Goal: Information Seeking & Learning: Understand process/instructions

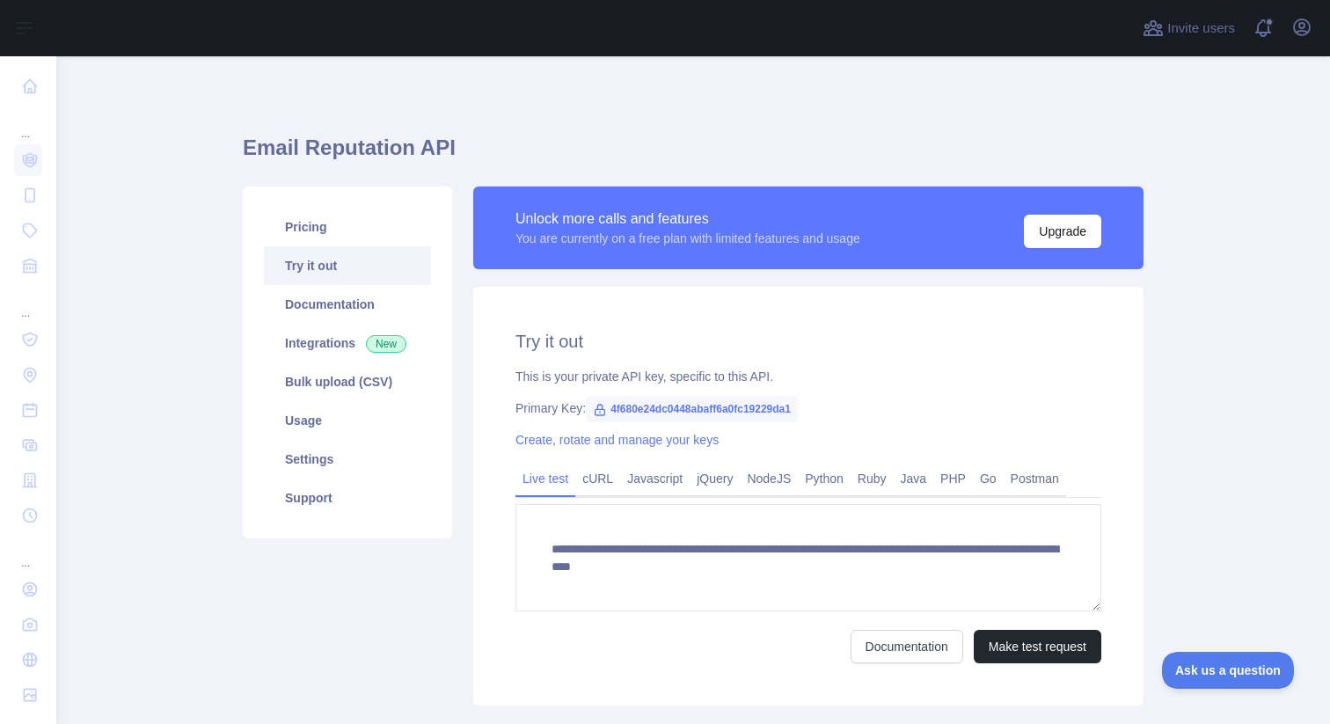
scroll to position [84, 0]
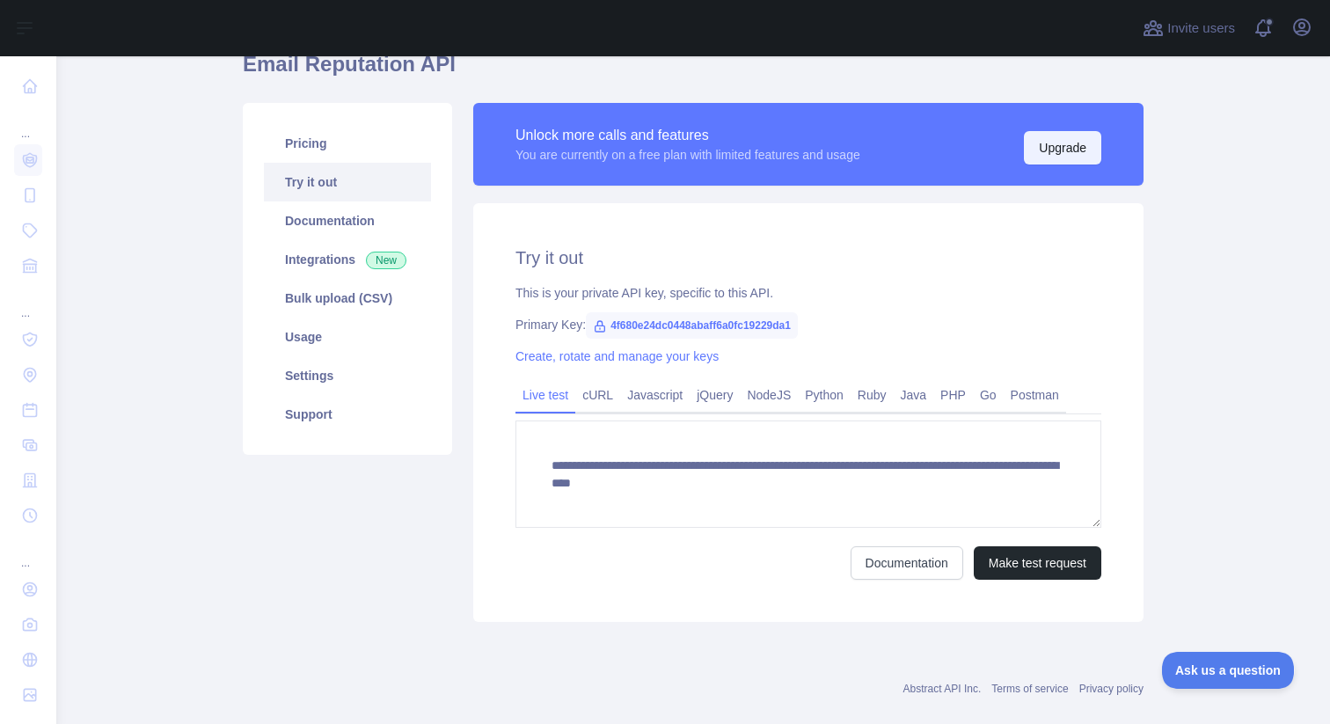
click at [1038, 138] on button "Upgrade" at bounding box center [1062, 147] width 77 height 33
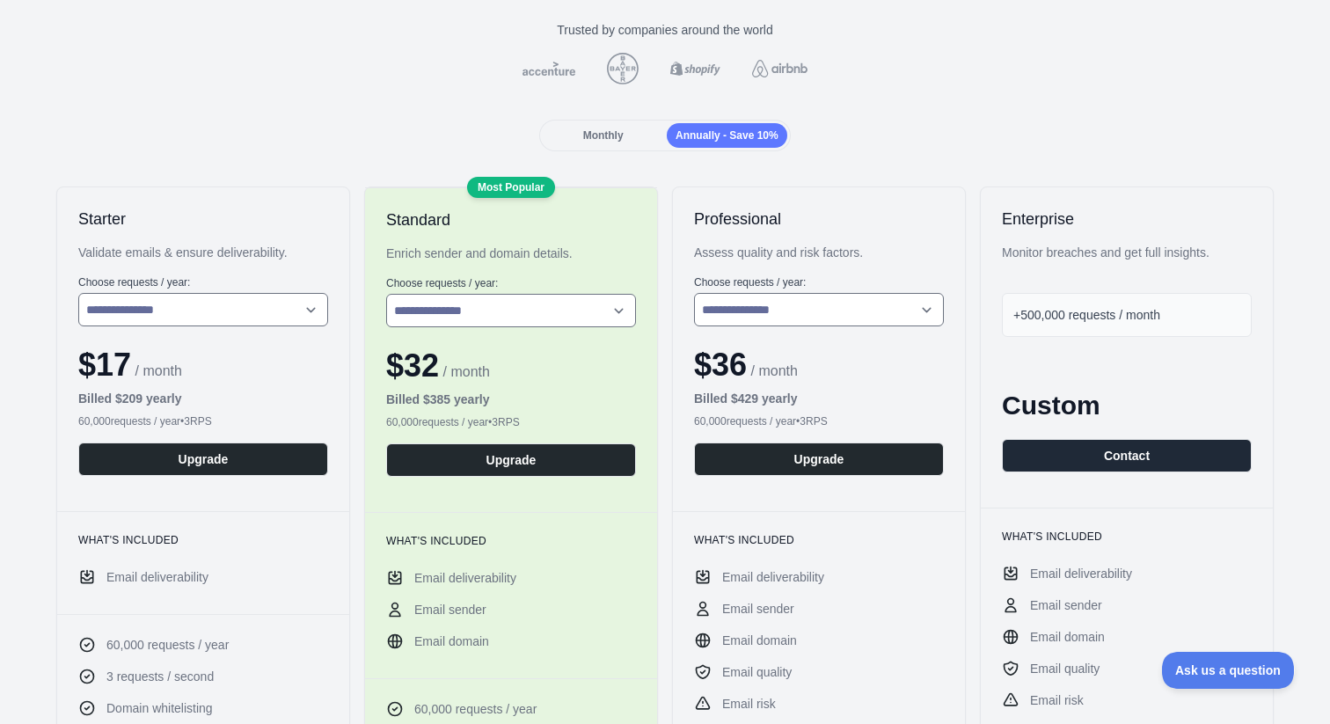
scroll to position [148, 0]
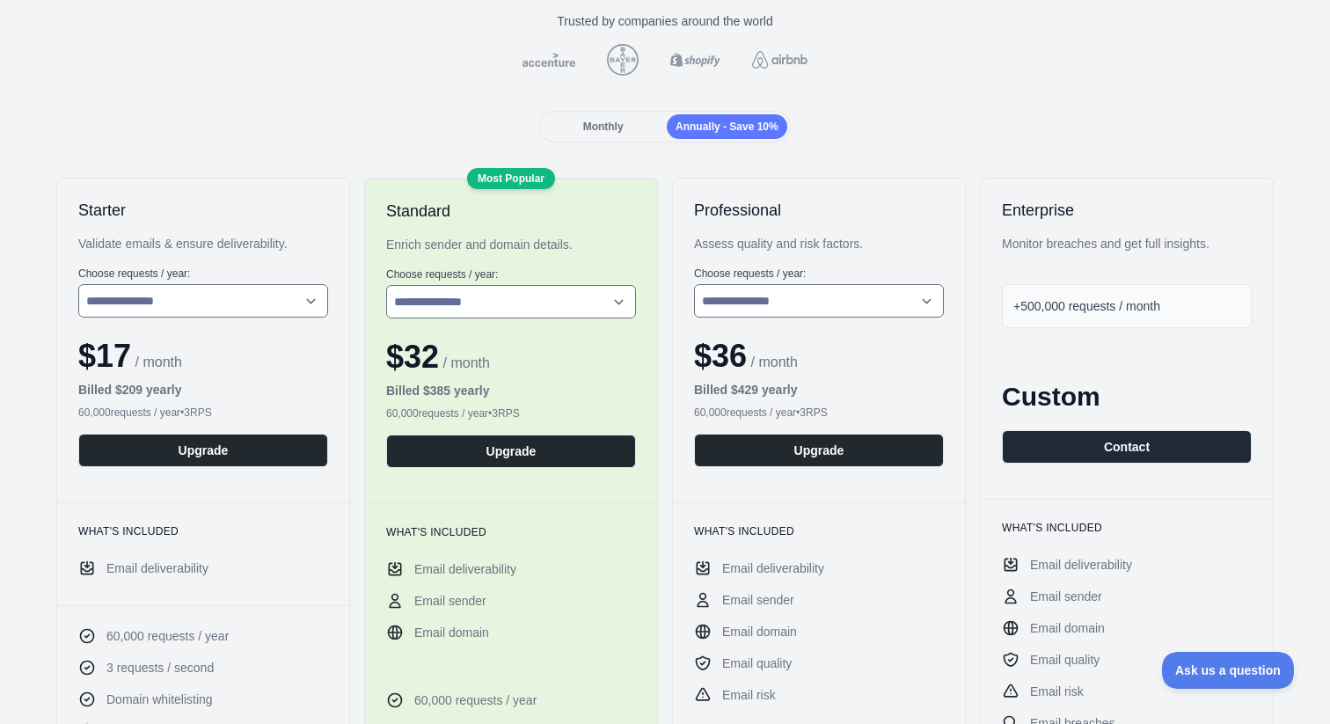
click at [1080, 296] on div "+500,000 requests / month" at bounding box center [1127, 306] width 250 height 44
click at [1072, 330] on div "Enterprise Monitor breaches and get full insights. +500,000 requests / month Cu…" at bounding box center [1127, 339] width 292 height 320
click at [1071, 325] on div "+500,000 requests / month" at bounding box center [1127, 306] width 250 height 44
click at [1069, 313] on span "+500,000 requests / month" at bounding box center [1086, 306] width 147 height 14
click at [1004, 314] on div "+500,000 requests / month" at bounding box center [1127, 306] width 250 height 44
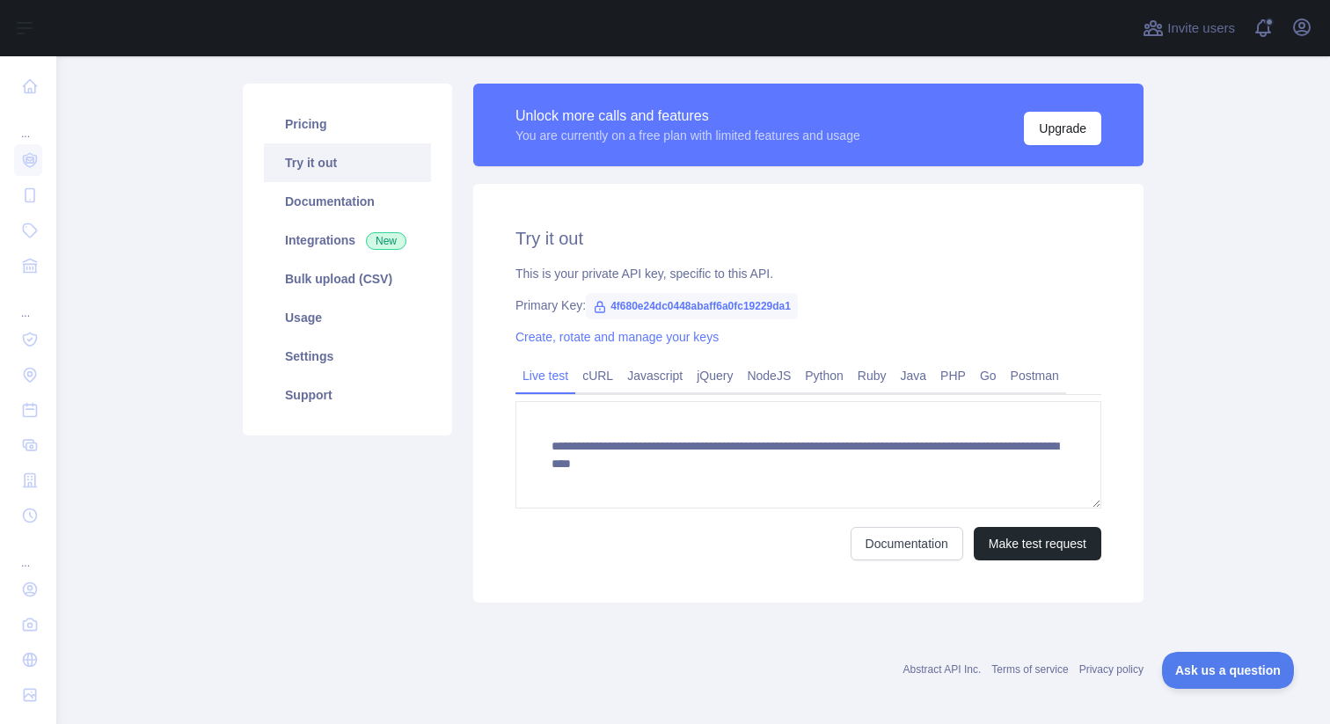
scroll to position [112, 0]
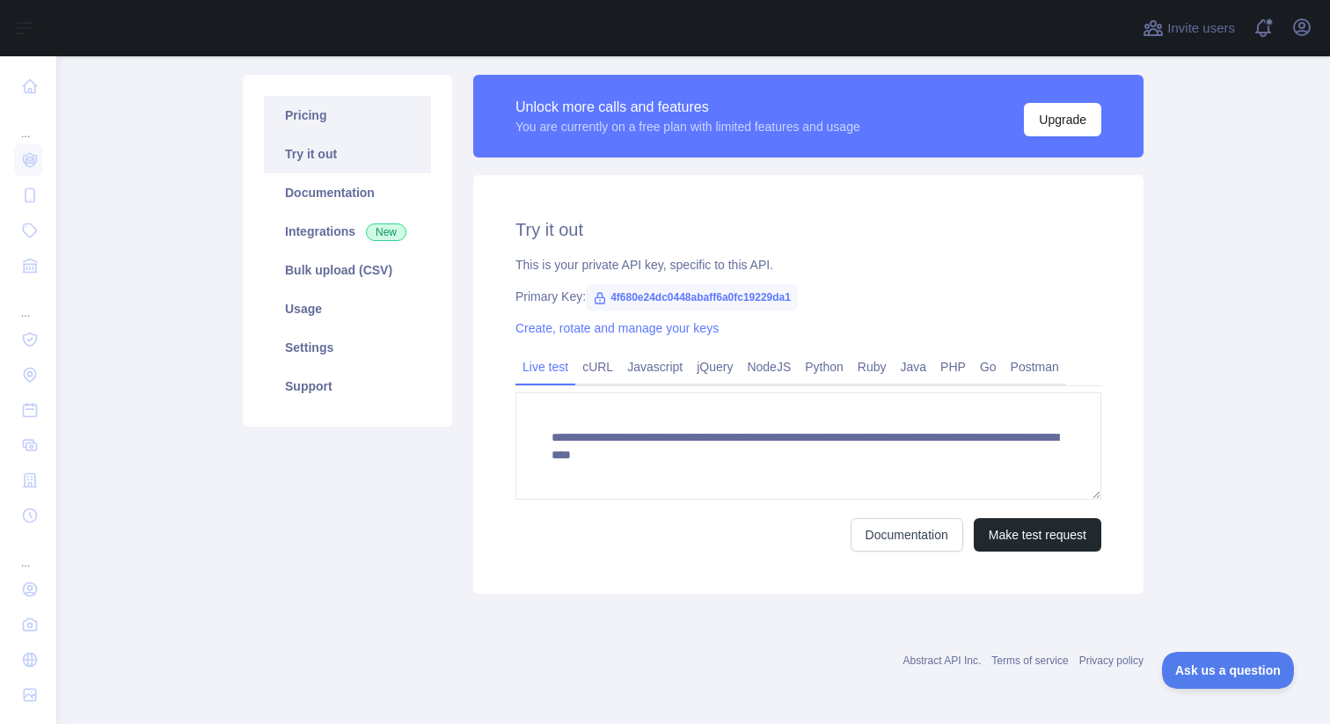
click at [386, 123] on link "Pricing" at bounding box center [347, 115] width 167 height 39
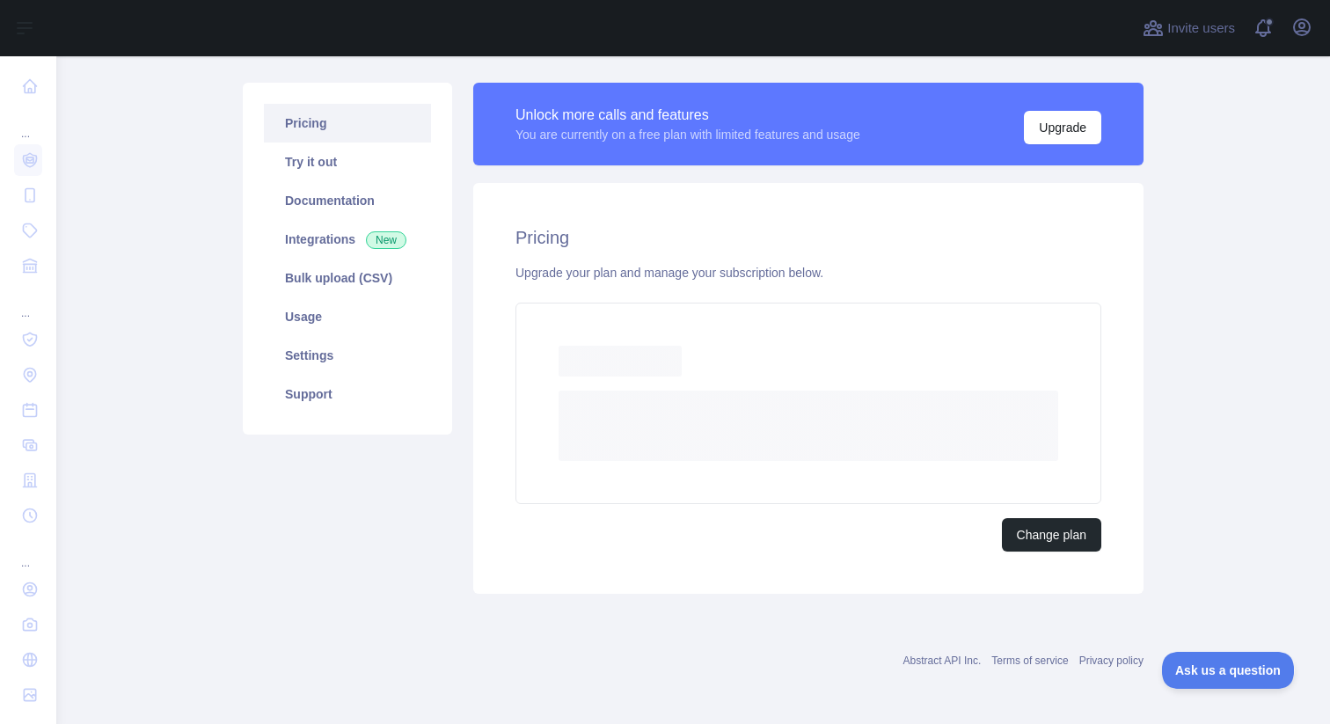
scroll to position [104, 0]
click at [374, 158] on link "Try it out" at bounding box center [347, 161] width 167 height 39
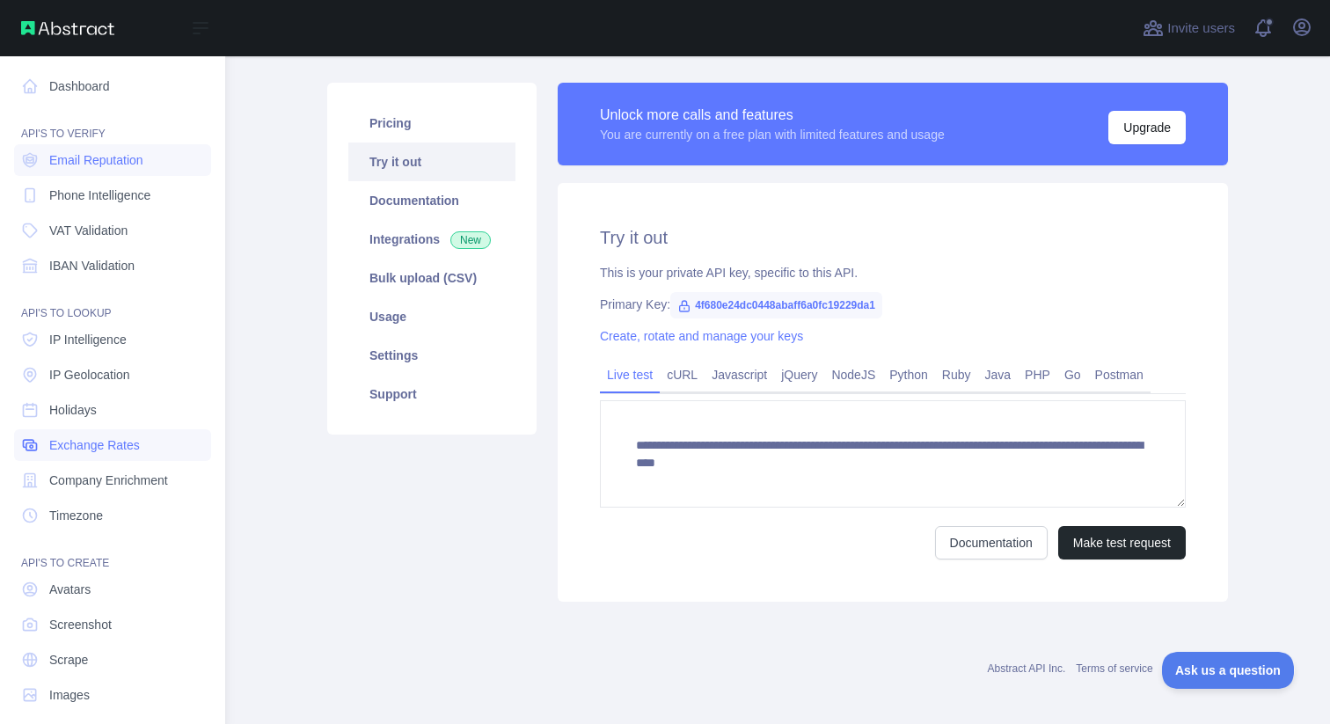
scroll to position [15, 0]
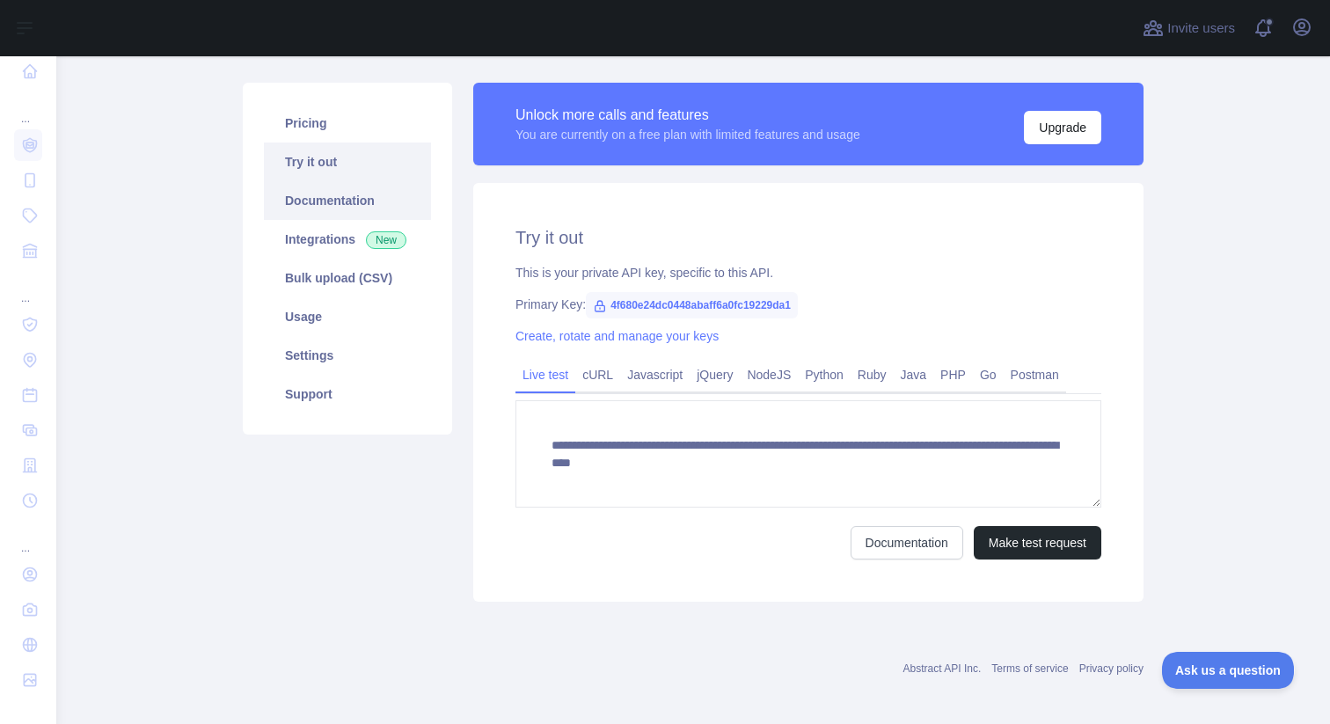
click at [355, 197] on link "Documentation" at bounding box center [347, 200] width 167 height 39
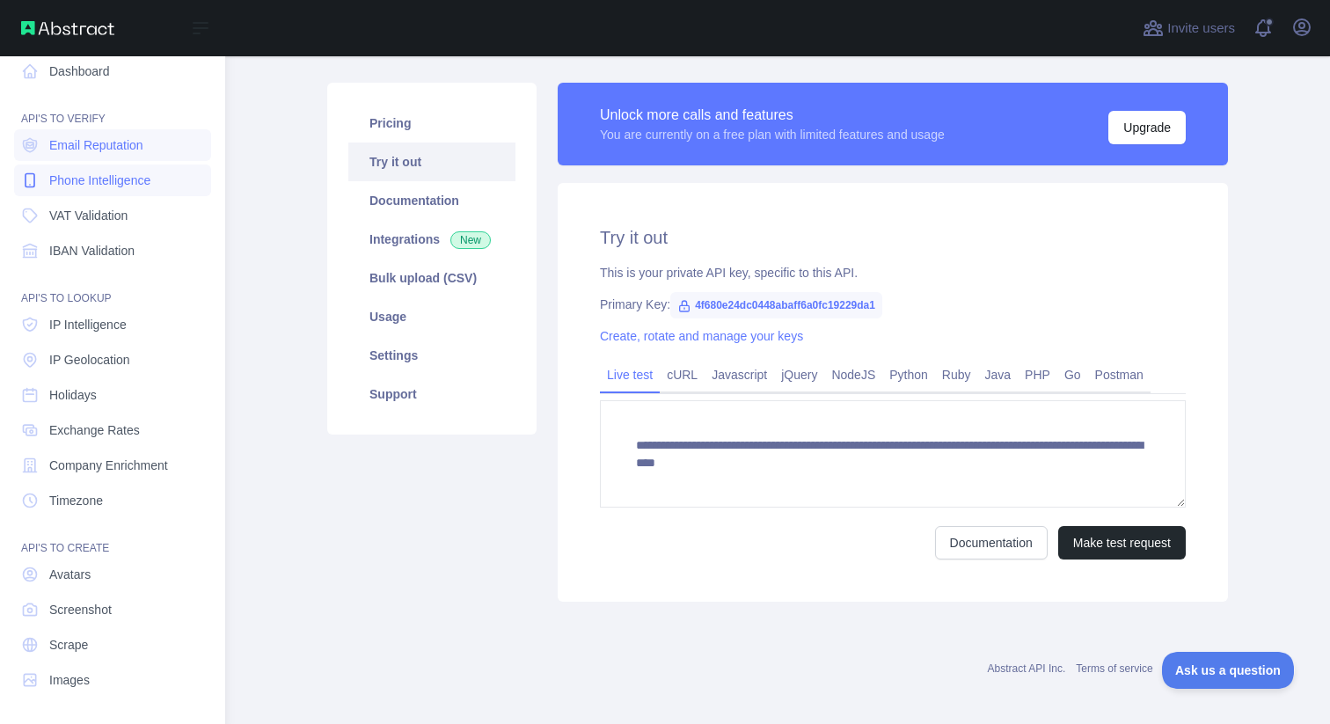
click at [131, 178] on span "Phone Intelligence" at bounding box center [99, 180] width 101 height 18
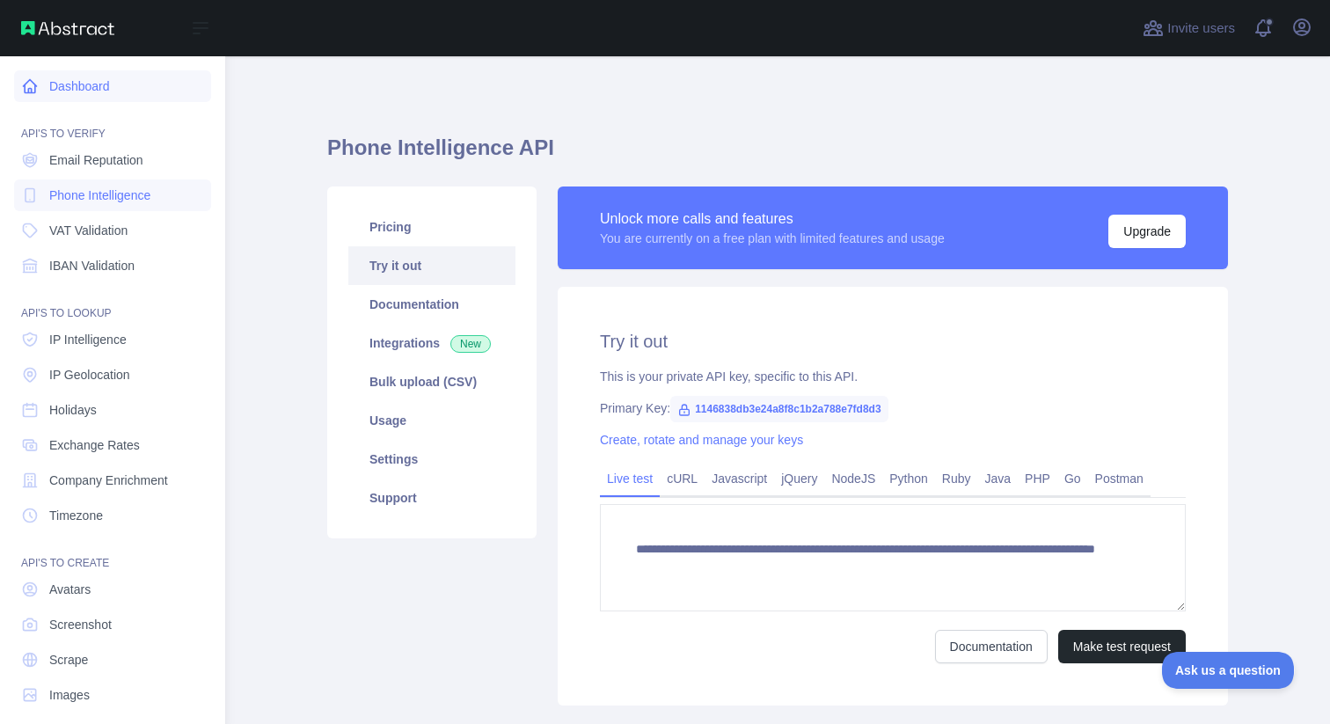
click at [115, 92] on link "Dashboard" at bounding box center [112, 86] width 197 height 32
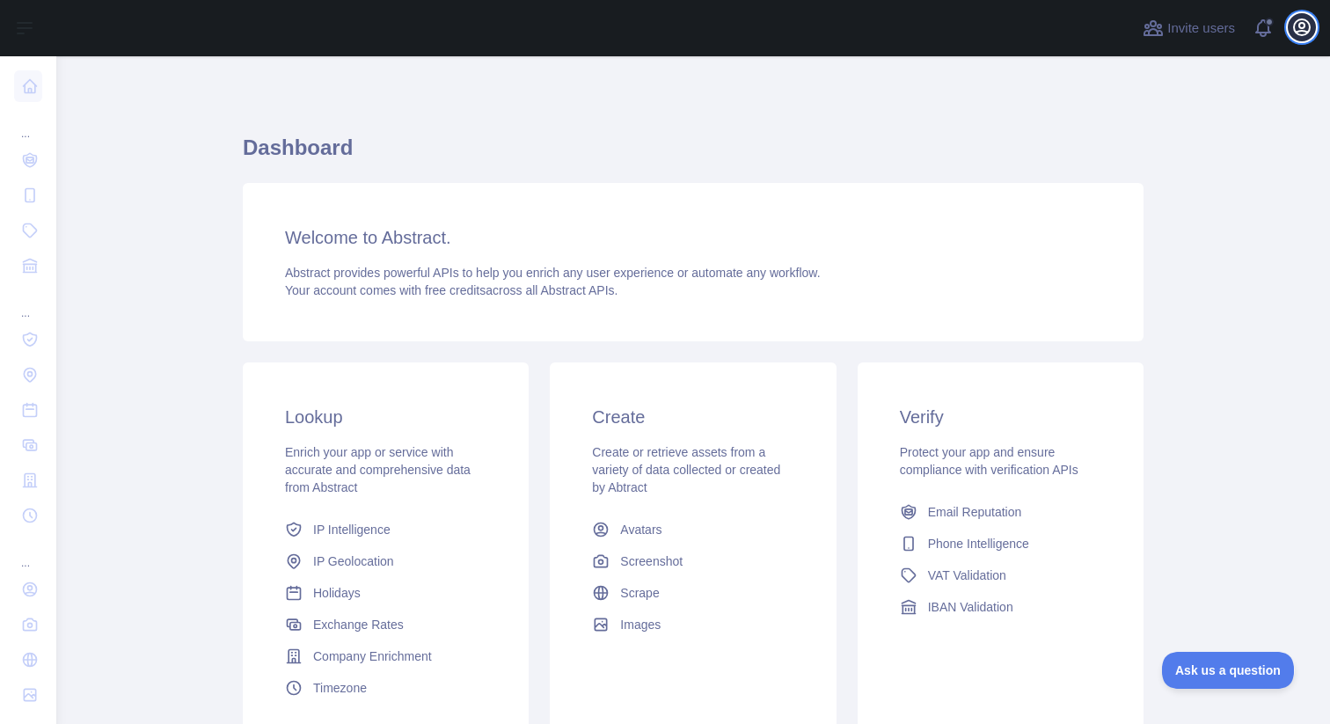
click at [1300, 33] on icon "button" at bounding box center [1301, 27] width 21 height 21
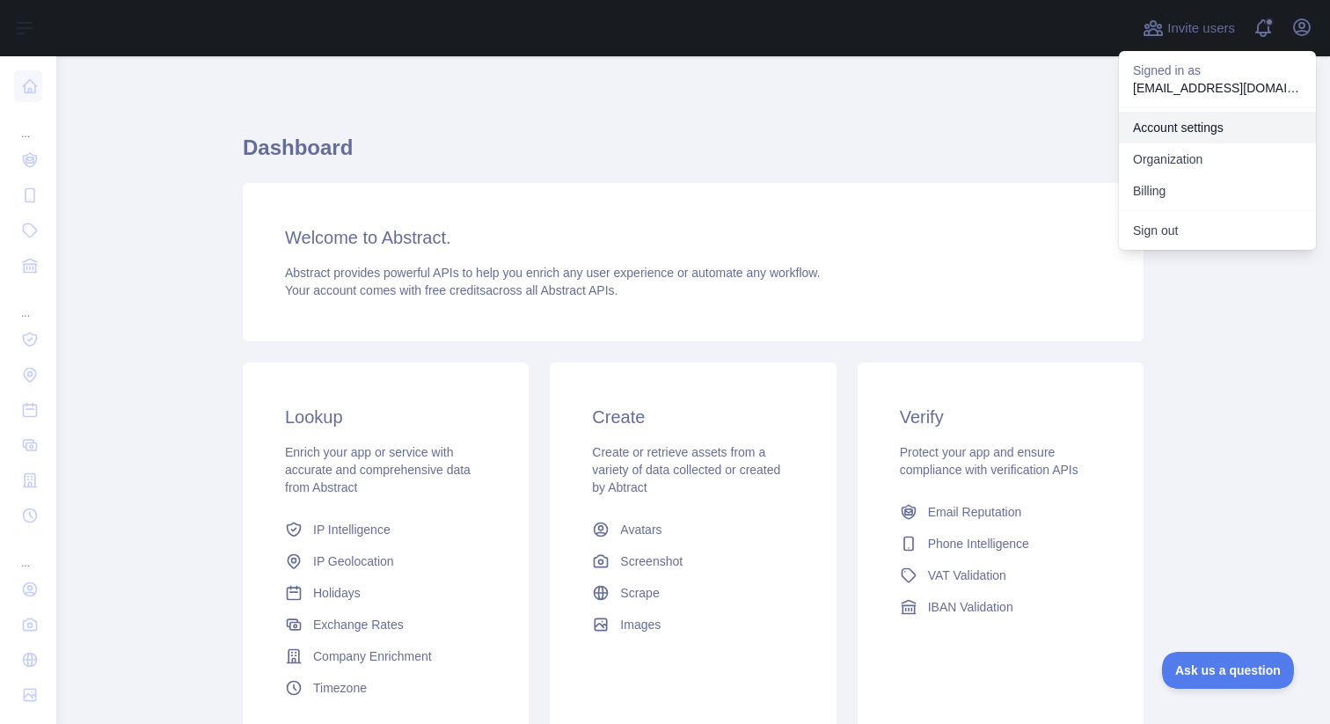
click at [1200, 121] on link "Account settings" at bounding box center [1217, 128] width 197 height 32
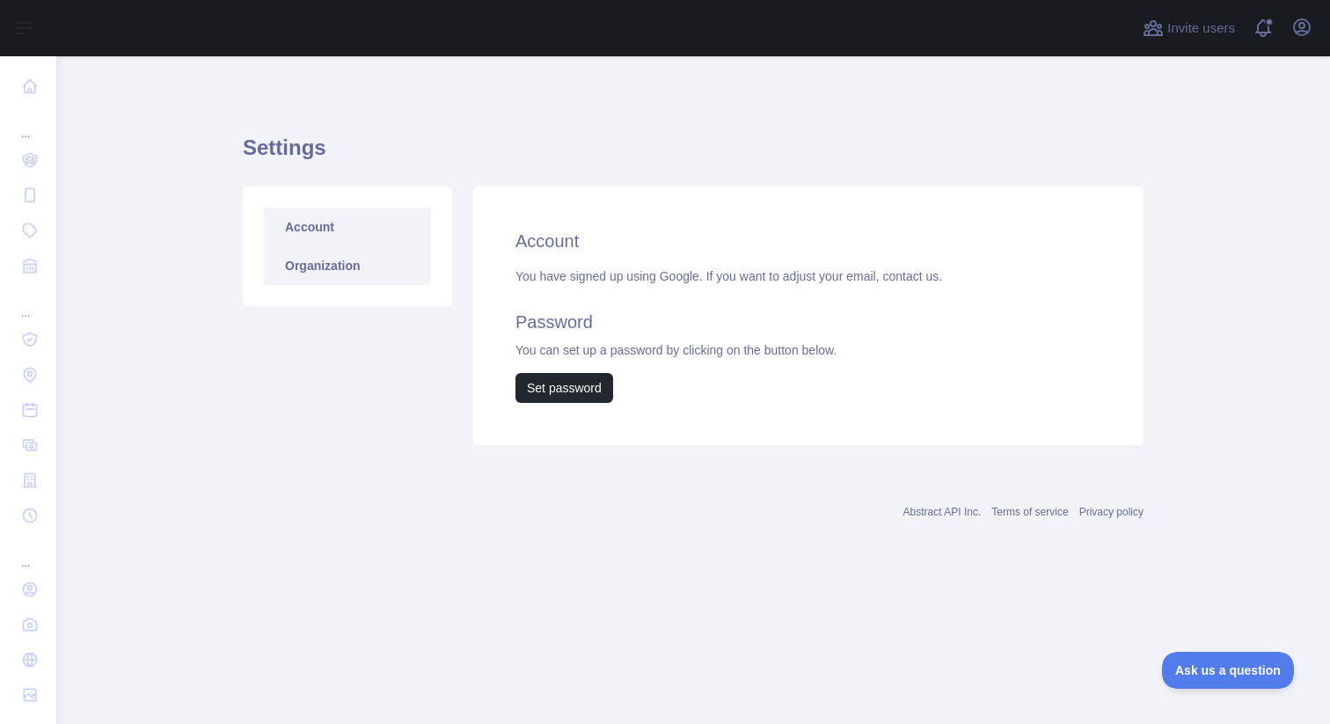
click at [382, 264] on link "Organization" at bounding box center [347, 265] width 167 height 39
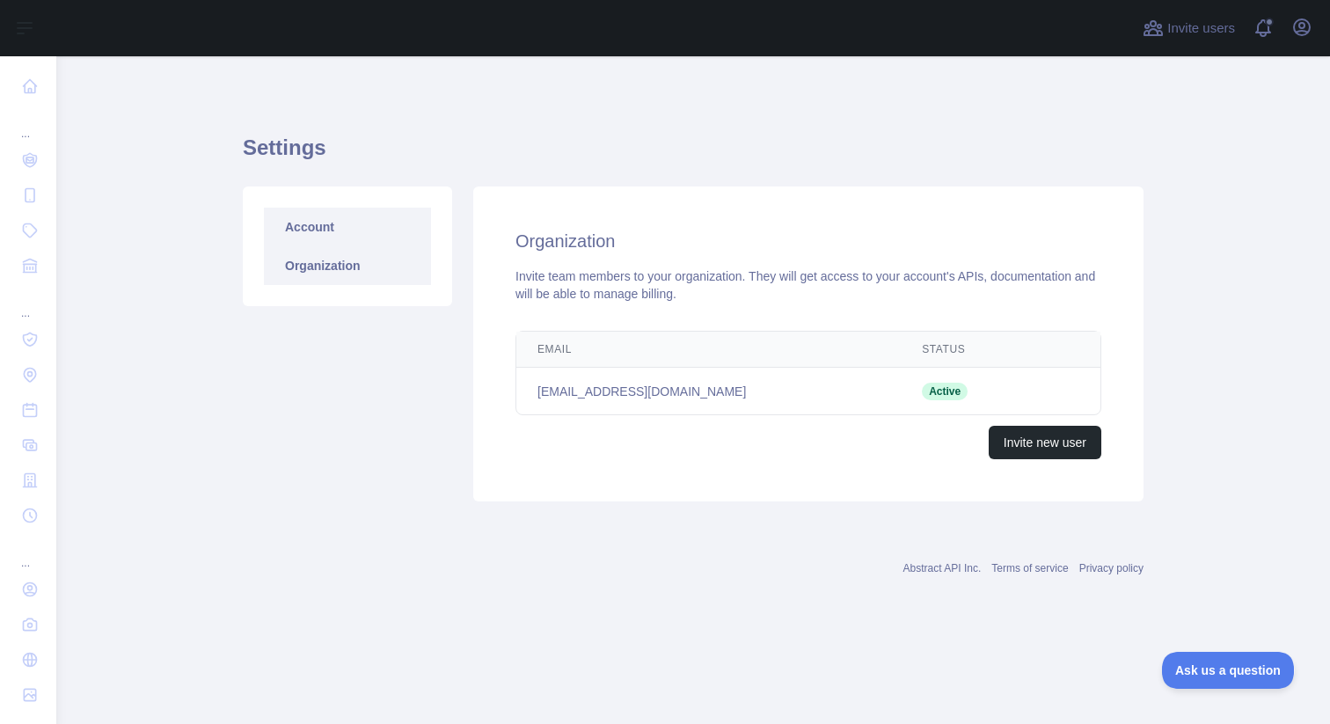
click at [389, 237] on link "Account" at bounding box center [347, 227] width 167 height 39
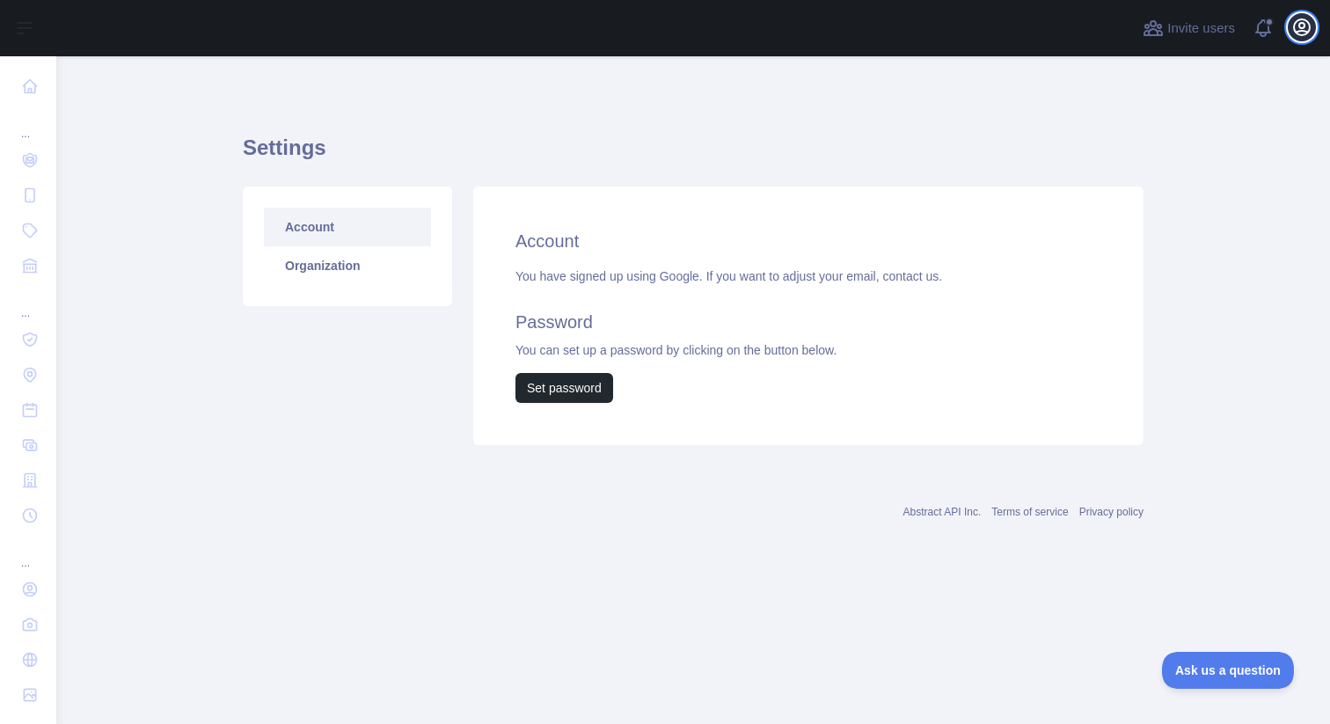
click at [1288, 29] on button "Open user menu" at bounding box center [1301, 27] width 28 height 28
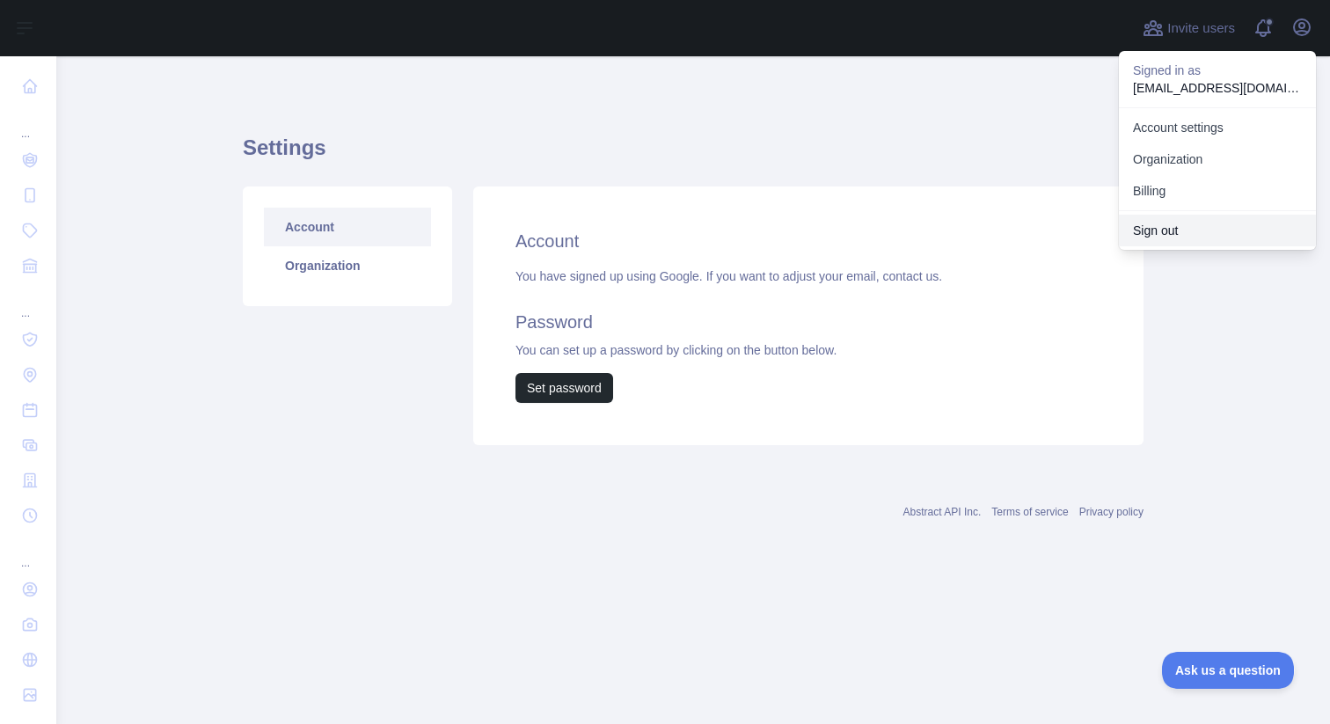
click at [1176, 222] on button "Sign out" at bounding box center [1217, 231] width 197 height 32
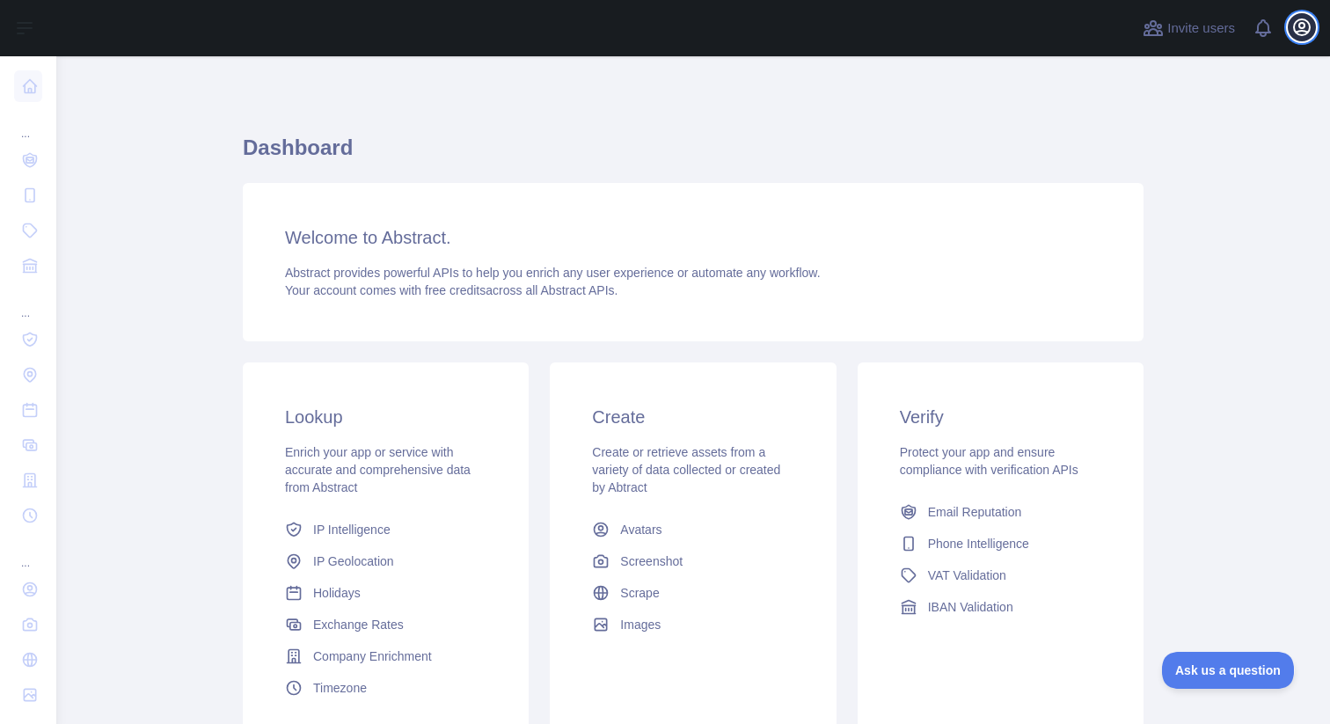
click at [1300, 17] on icon "button" at bounding box center [1301, 27] width 21 height 21
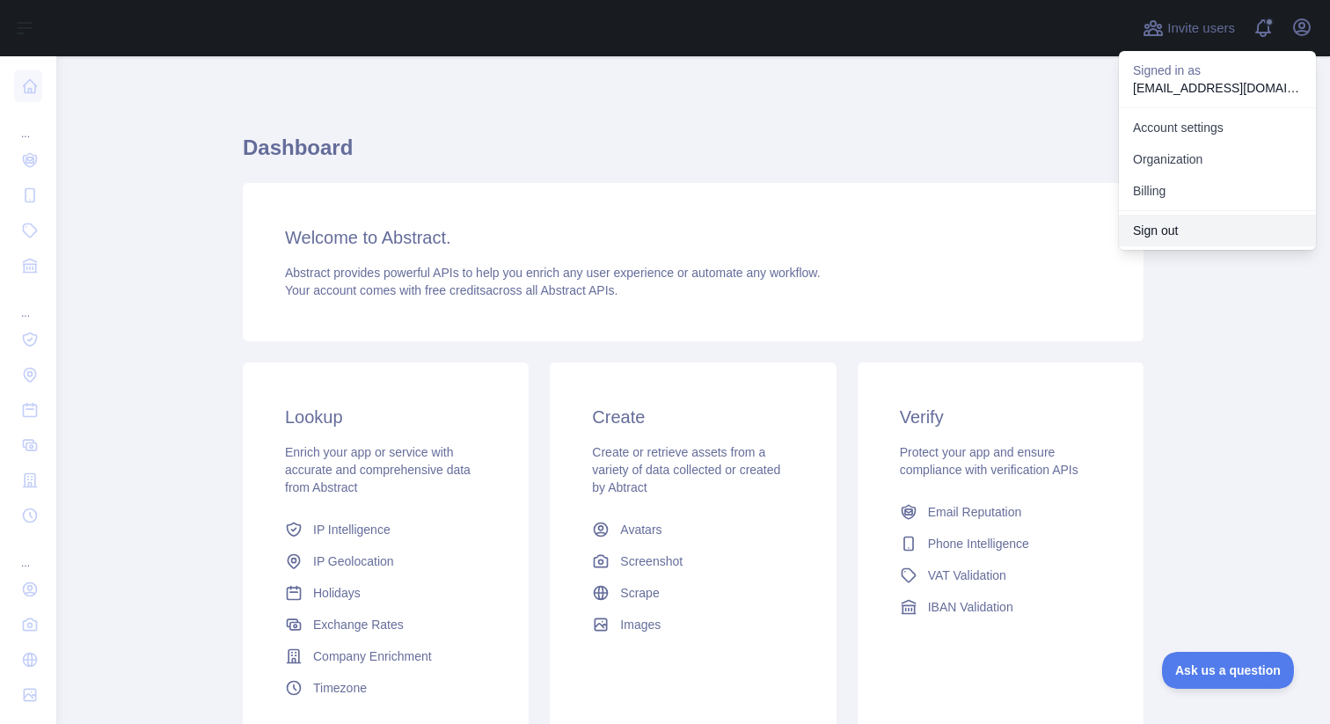
click at [1184, 231] on button "Sign out" at bounding box center [1217, 231] width 197 height 32
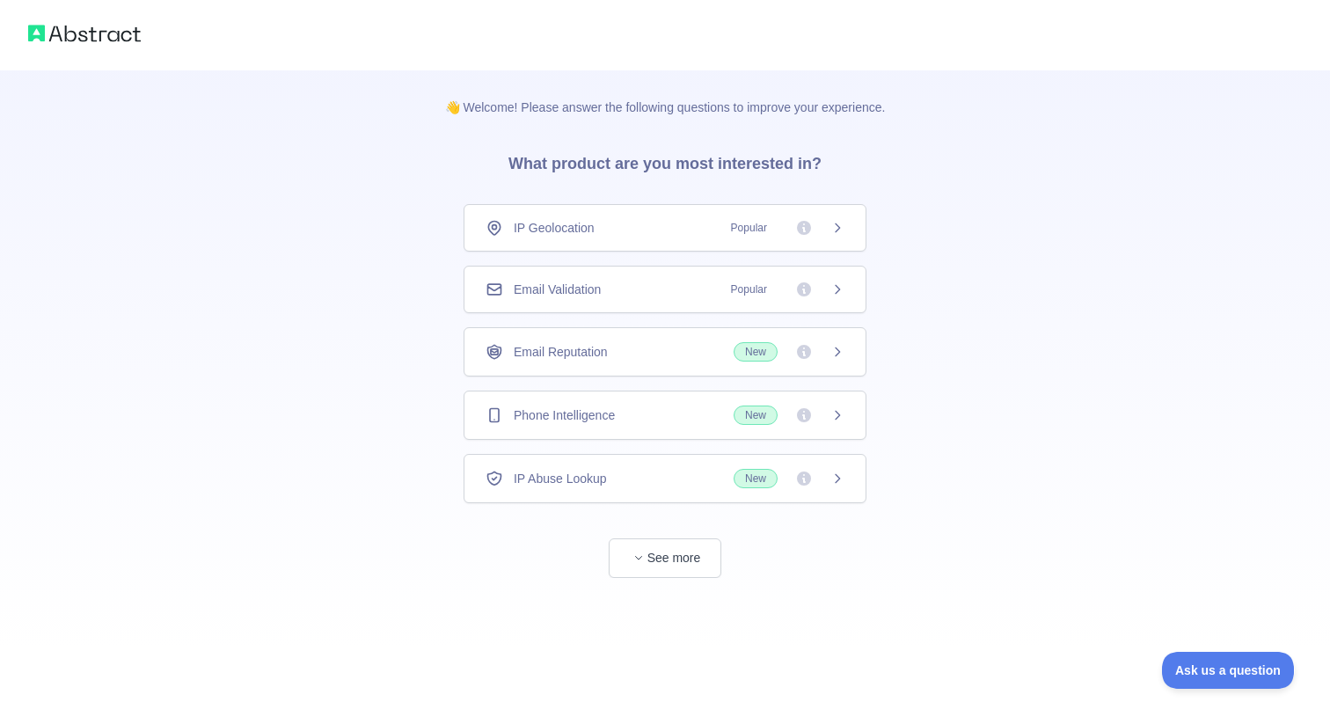
click at [689, 286] on div "Email Validation Popular" at bounding box center [664, 290] width 359 height 18
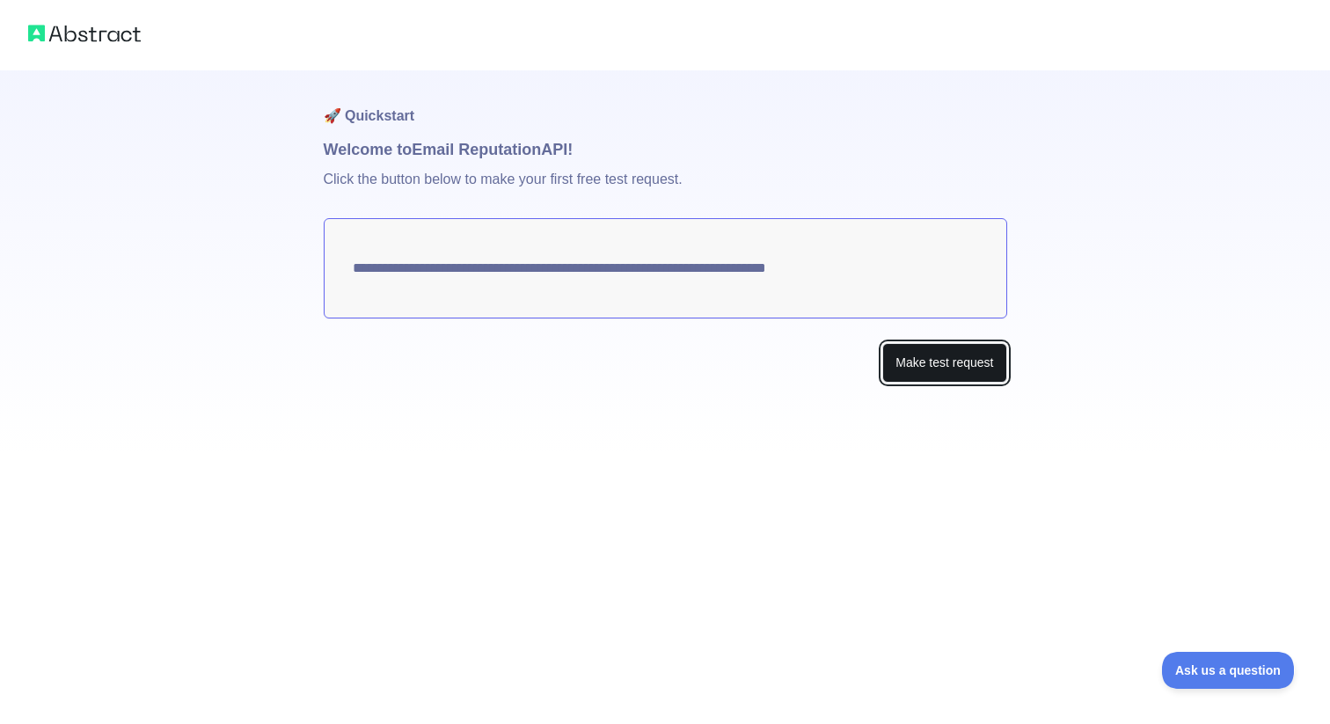
click at [949, 373] on button "Make test request" at bounding box center [944, 363] width 124 height 40
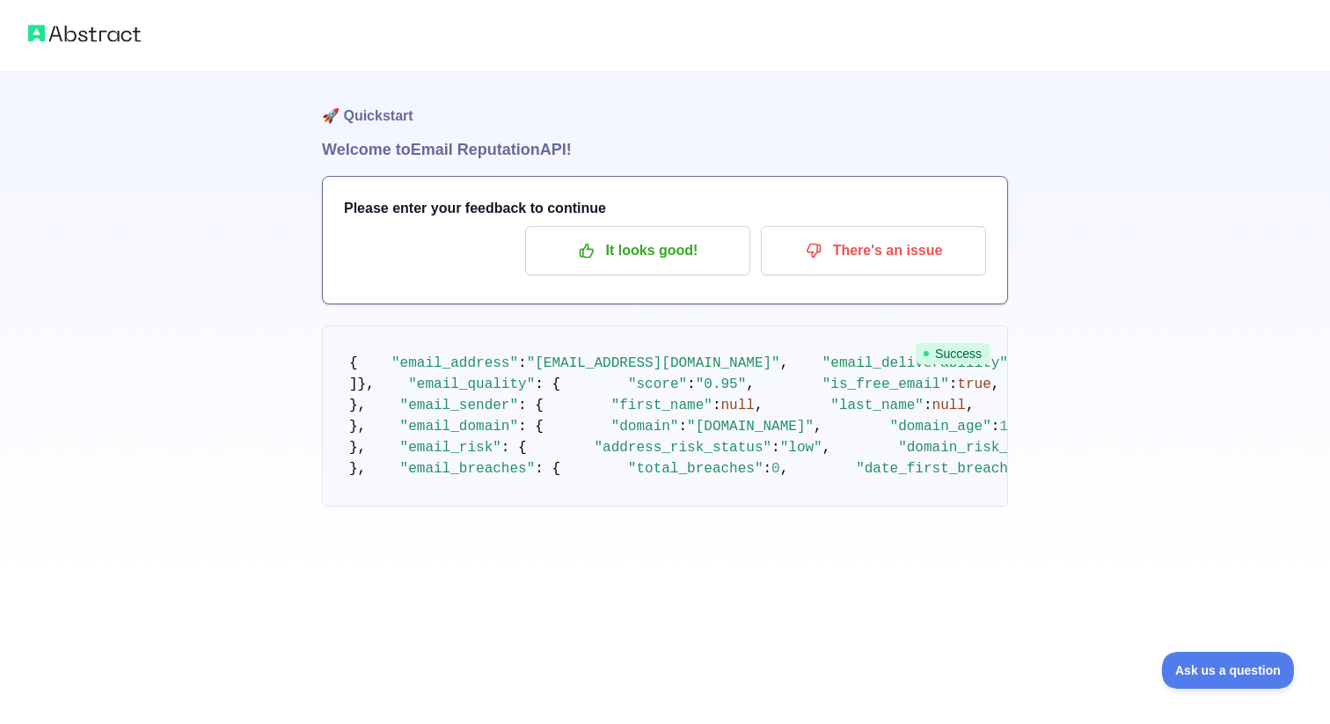
click at [822, 371] on span ""email_deliverability"" at bounding box center [915, 363] width 186 height 16
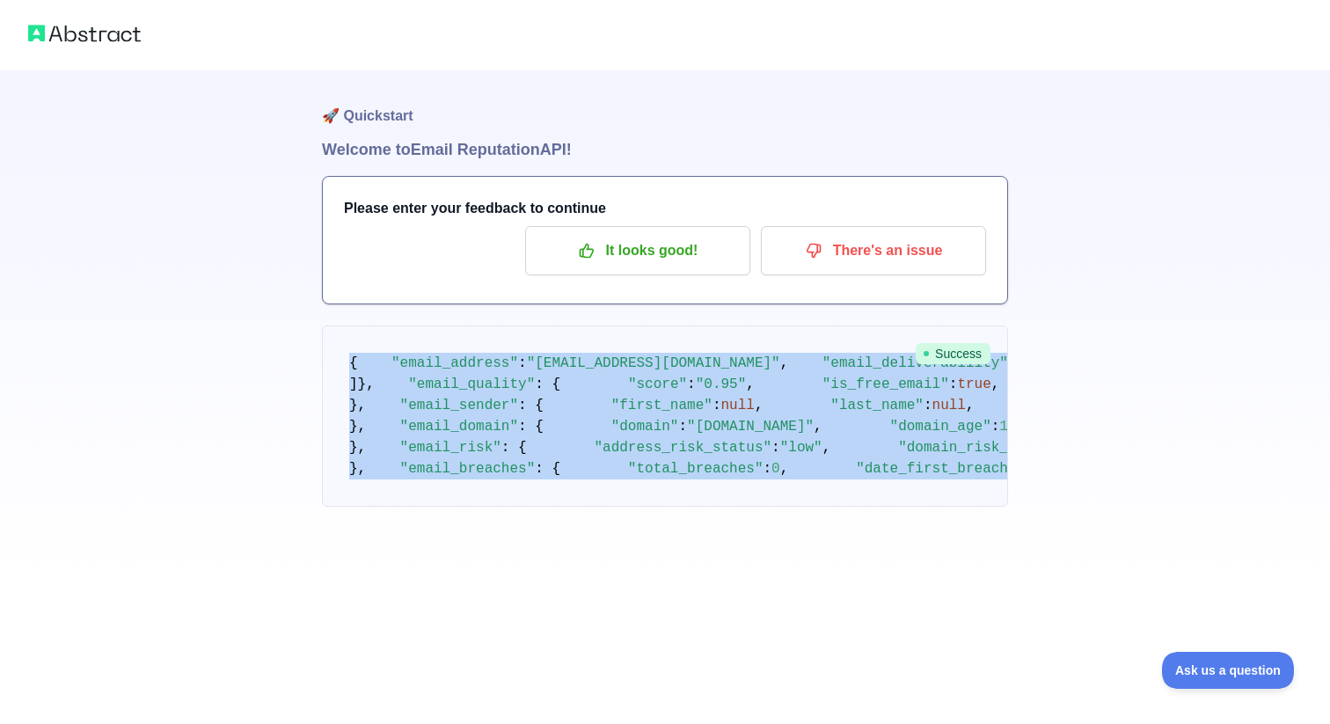
scroll to position [930, 0]
drag, startPoint x: 344, startPoint y: 358, endPoint x: 572, endPoint y: 609, distance: 339.3
click at [572, 507] on pre "{ "email_address" : "titanfallmaster3333@gmail.com" , "email_deliverability" : …" at bounding box center [665, 415] width 686 height 181
copy code "{ "email_address" : "titanfallmaster3333@gmail.com" , "email_deliverability" : …"
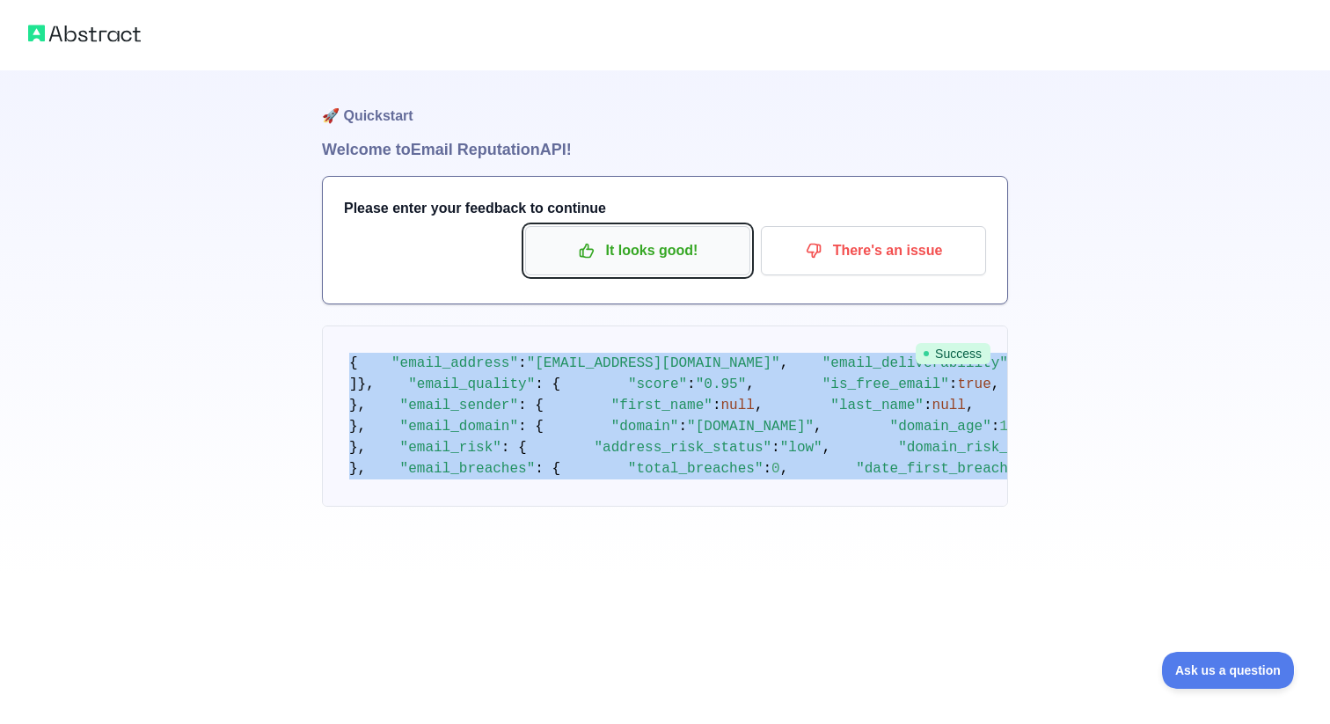
click at [650, 239] on p "It looks good!" at bounding box center [637, 251] width 199 height 30
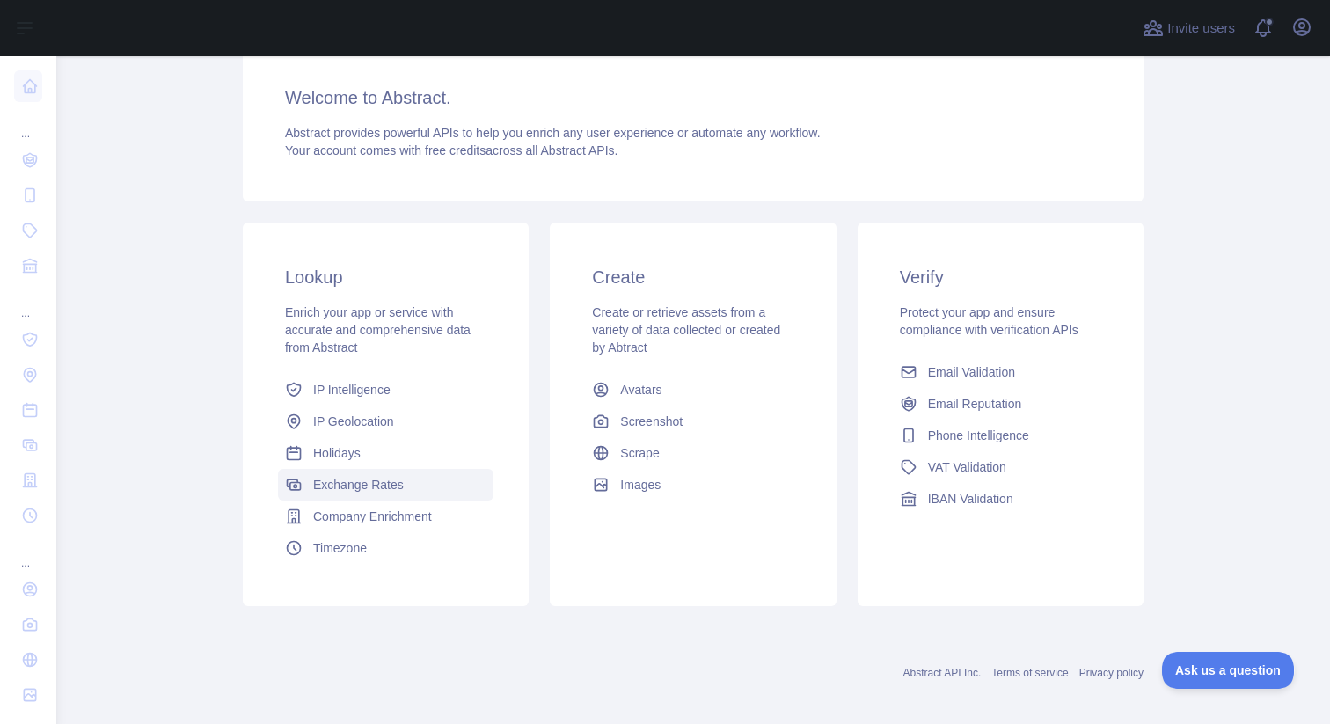
scroll to position [152, 0]
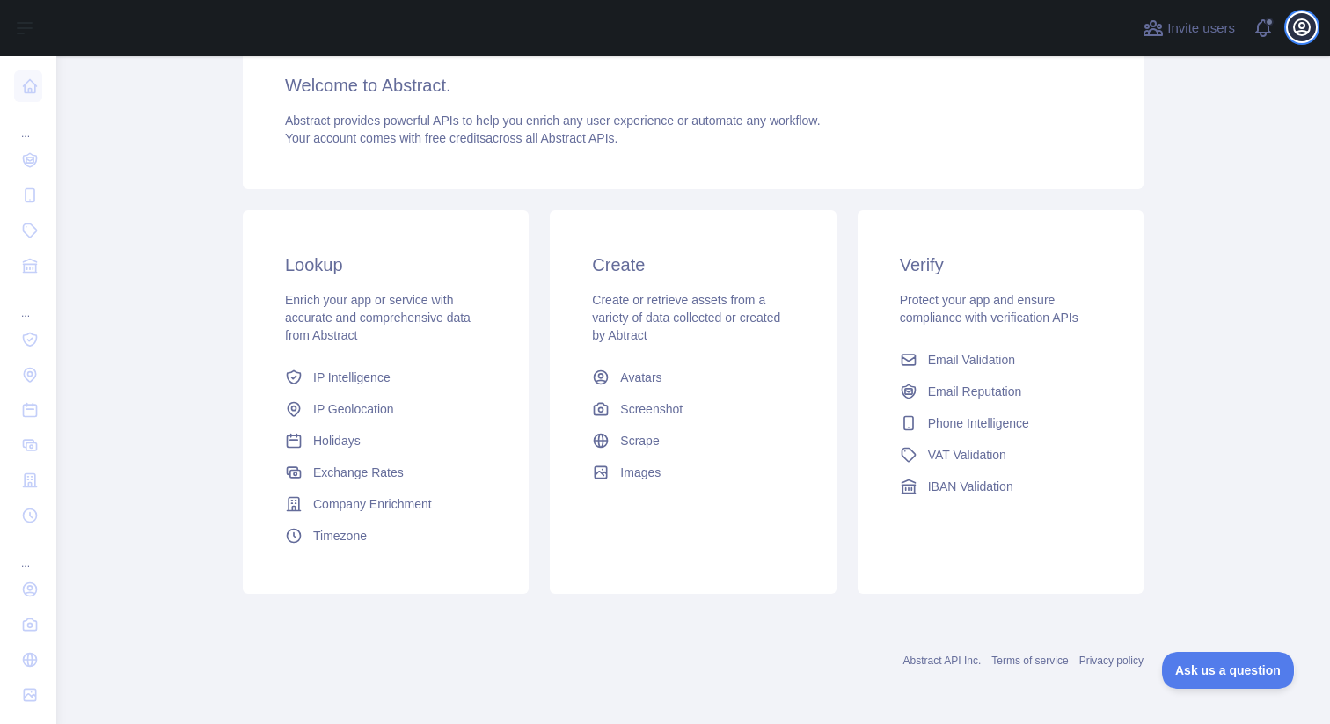
click at [1304, 38] on button "Open user menu" at bounding box center [1301, 27] width 28 height 28
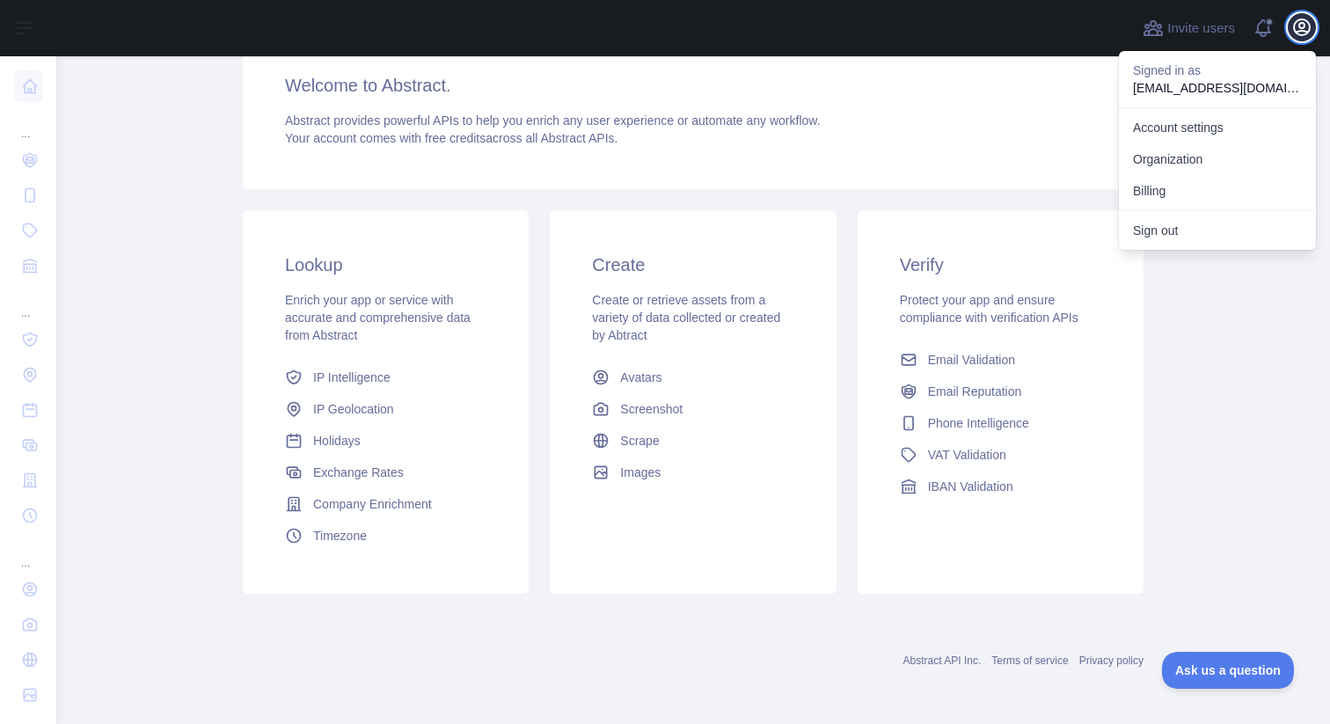
click at [1304, 38] on button "Open user menu" at bounding box center [1301, 27] width 28 height 28
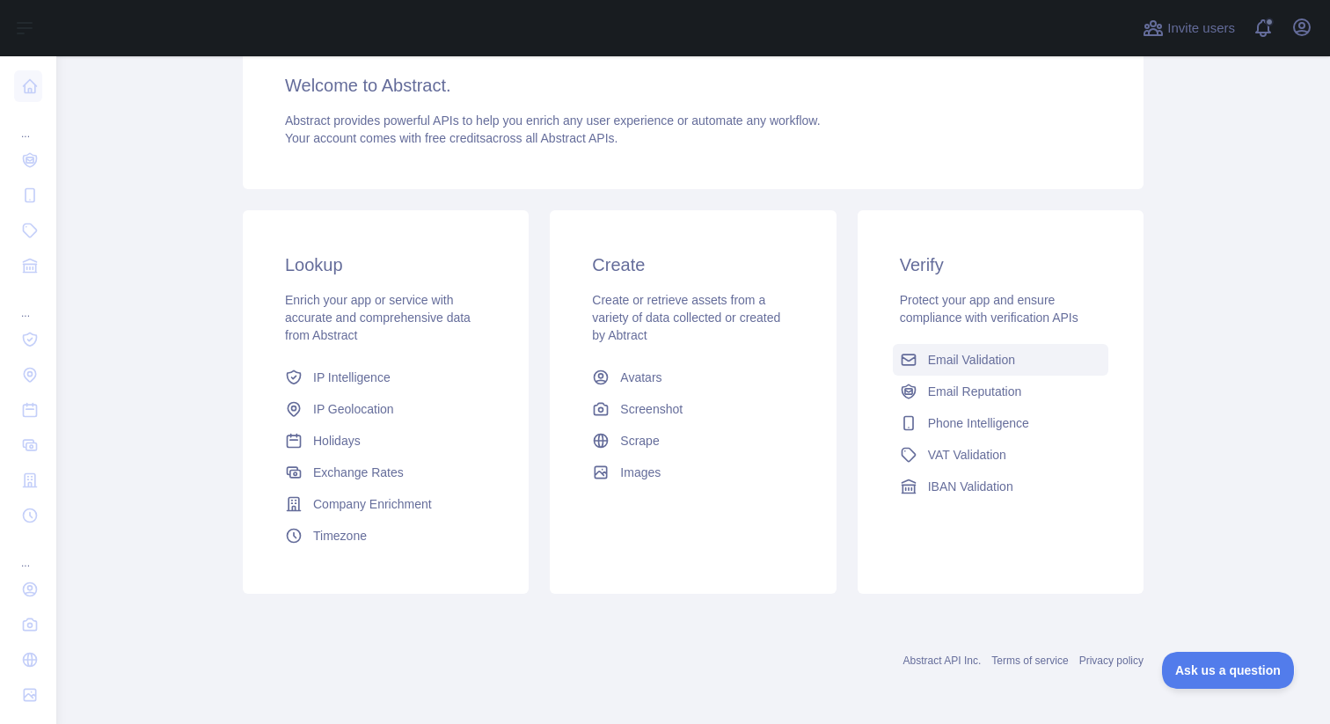
click at [984, 361] on span "Email Validation" at bounding box center [971, 360] width 87 height 18
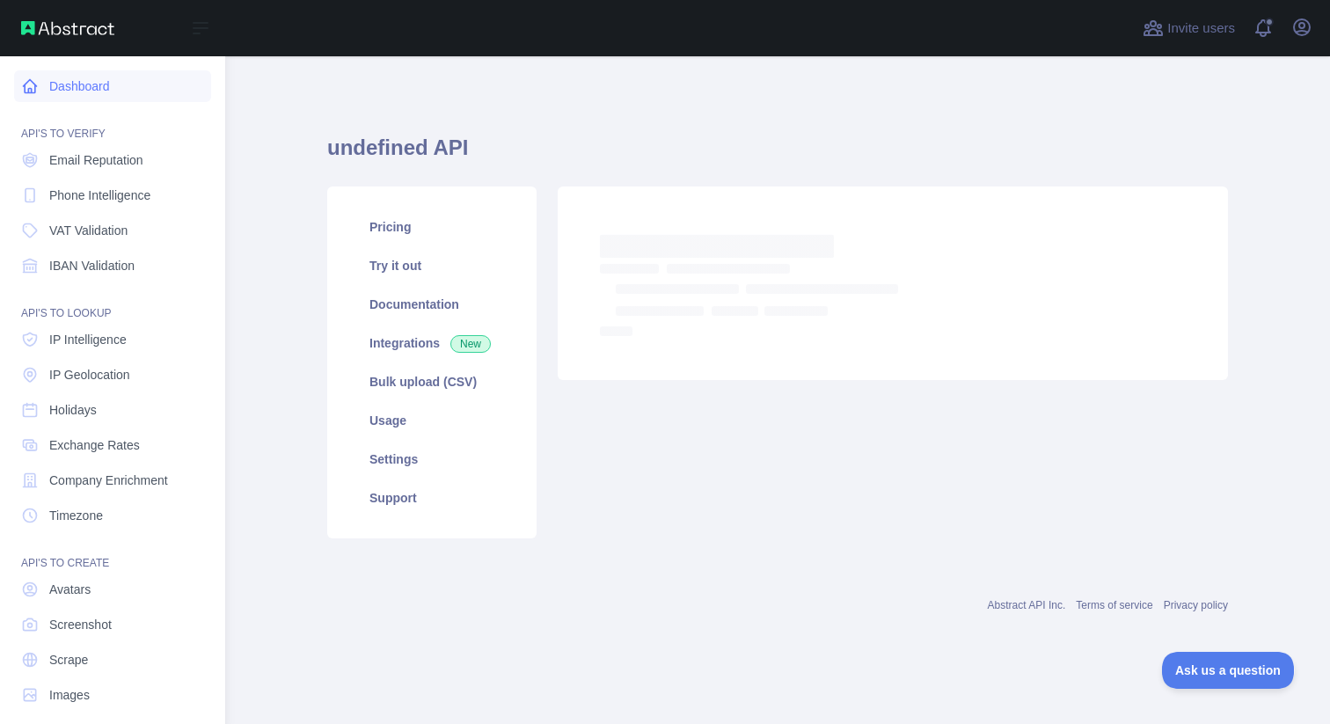
click at [77, 94] on link "Dashboard" at bounding box center [112, 86] width 197 height 32
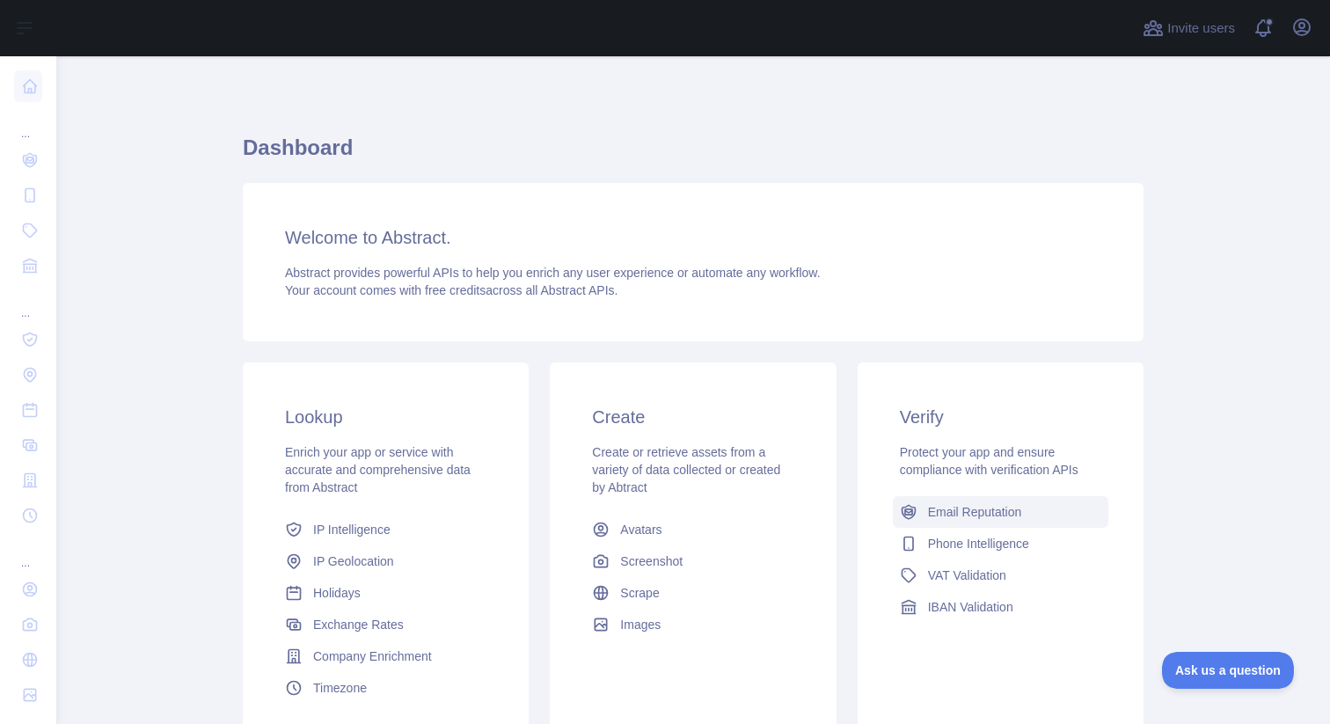
click at [1024, 515] on link "Email Reputation" at bounding box center [1000, 512] width 215 height 32
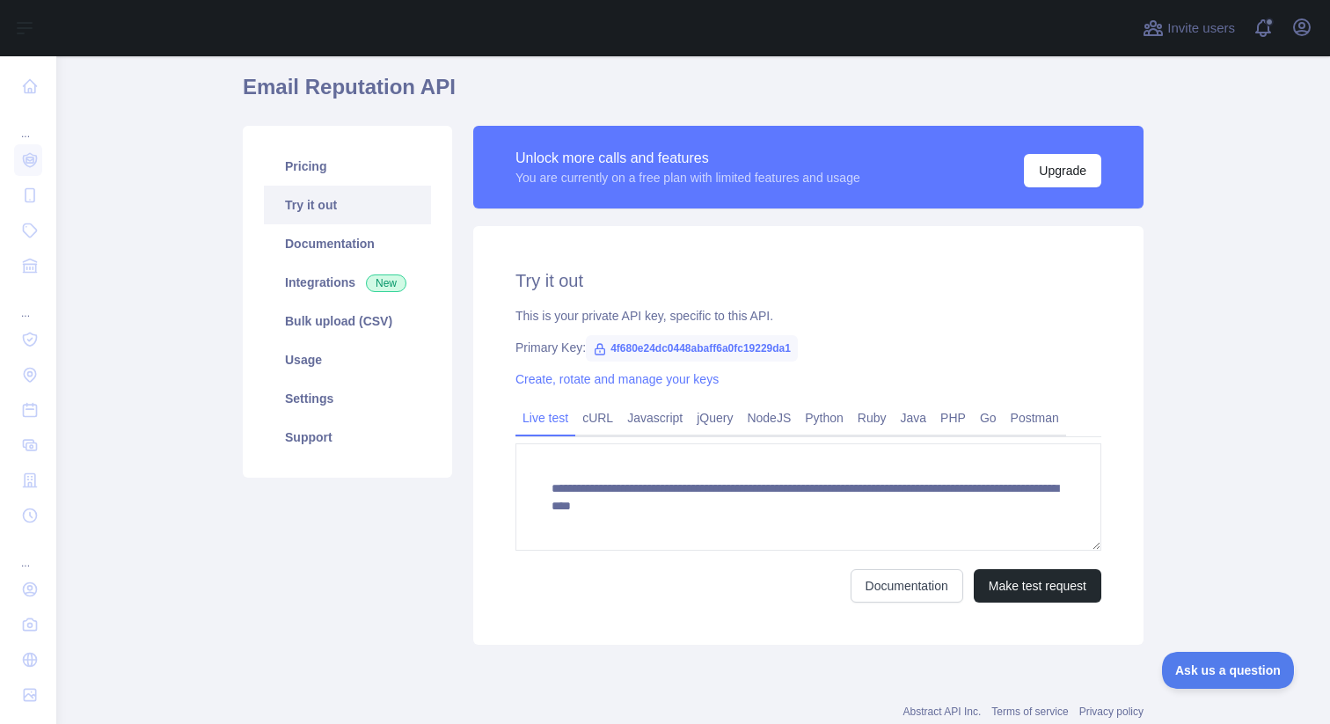
scroll to position [112, 0]
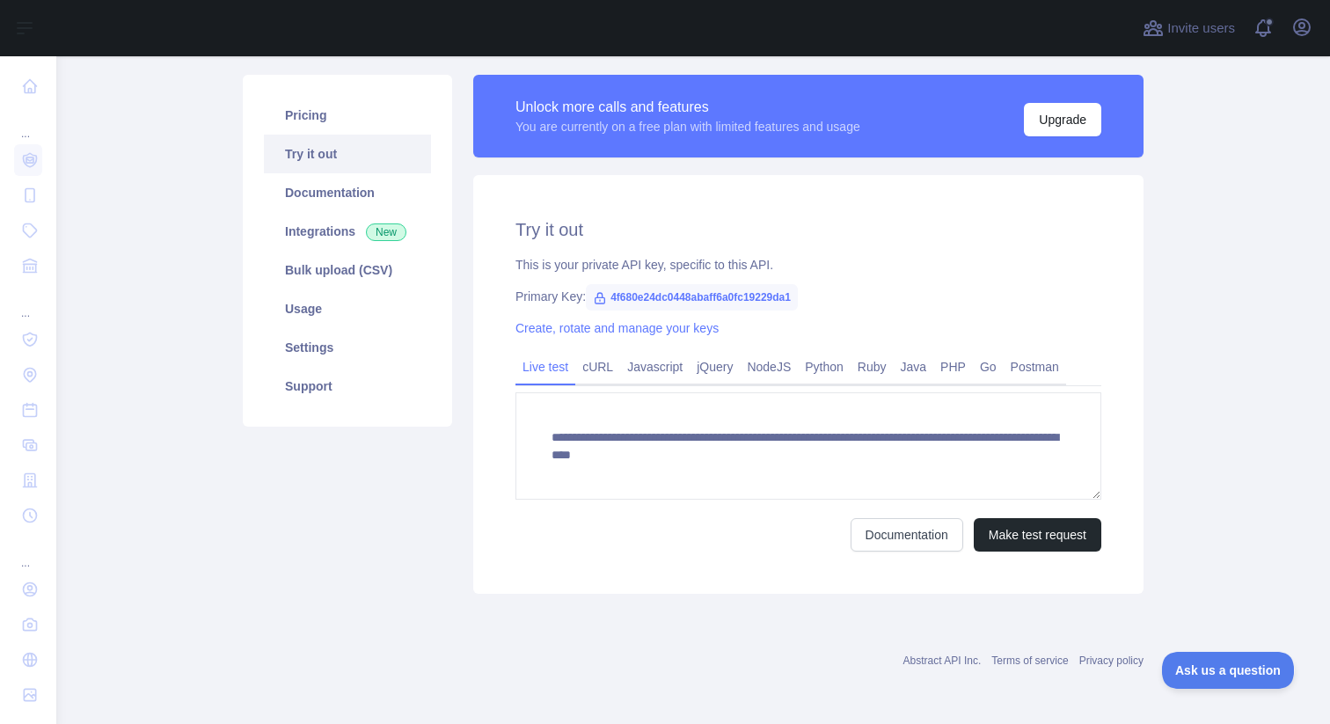
click at [723, 300] on span "4f680e24dc0448abaff6a0fc19229da1" at bounding box center [692, 297] width 212 height 26
click at [736, 292] on span "4f680e24dc0448abaff6a0fc19229da1" at bounding box center [692, 297] width 212 height 26
copy span "4f680e24dc0448abaff6a0fc19229da1"
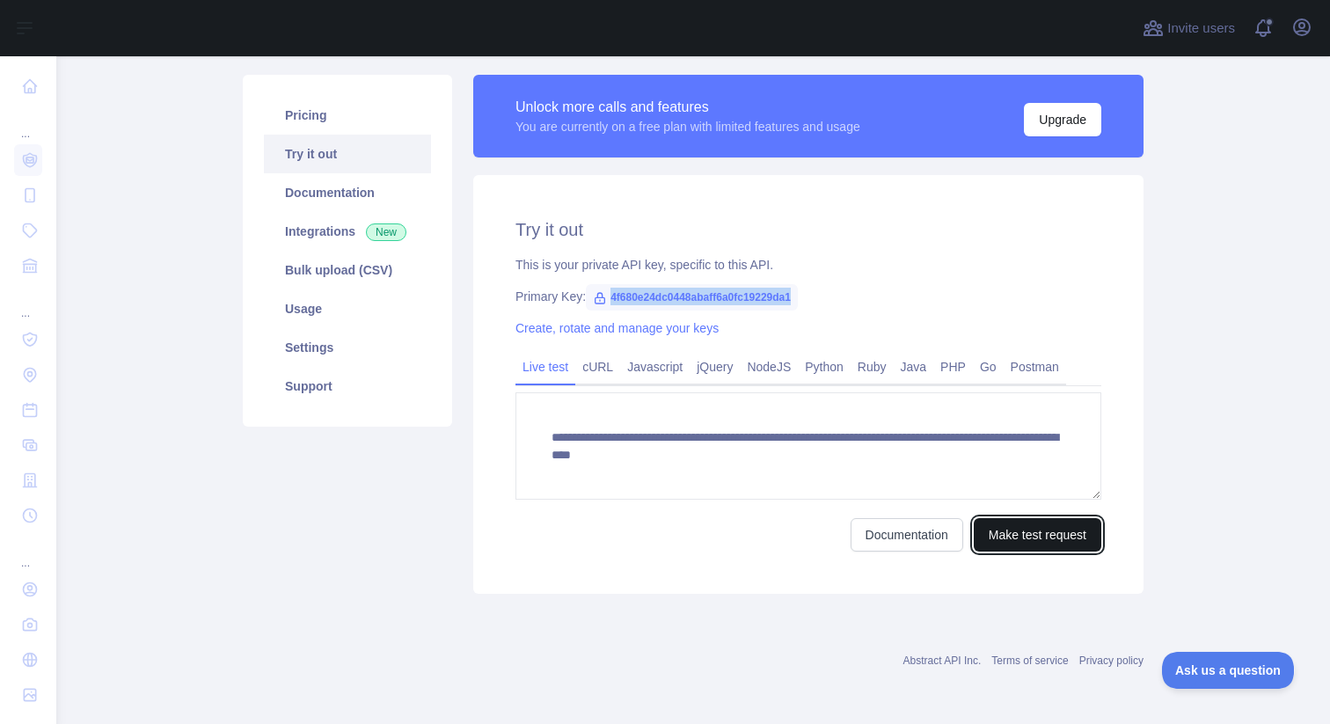
click at [994, 541] on button "Make test request" at bounding box center [1037, 534] width 128 height 33
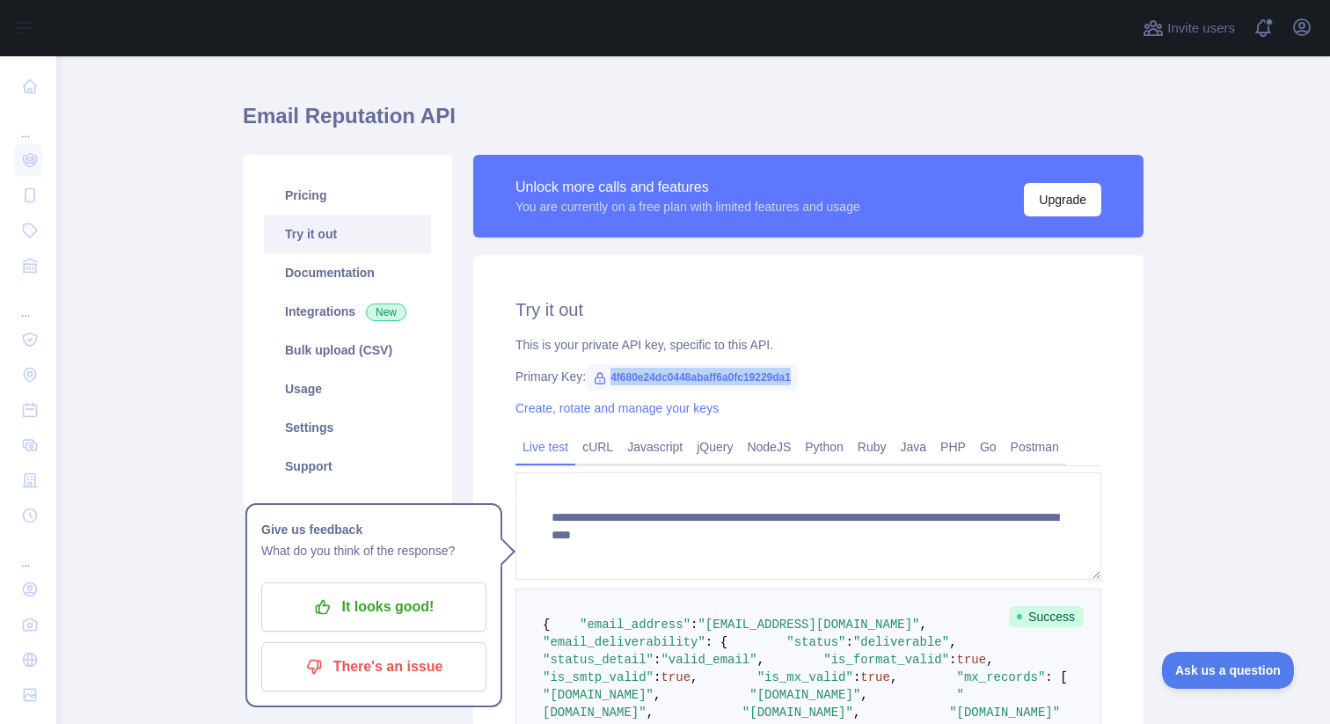
scroll to position [0, 0]
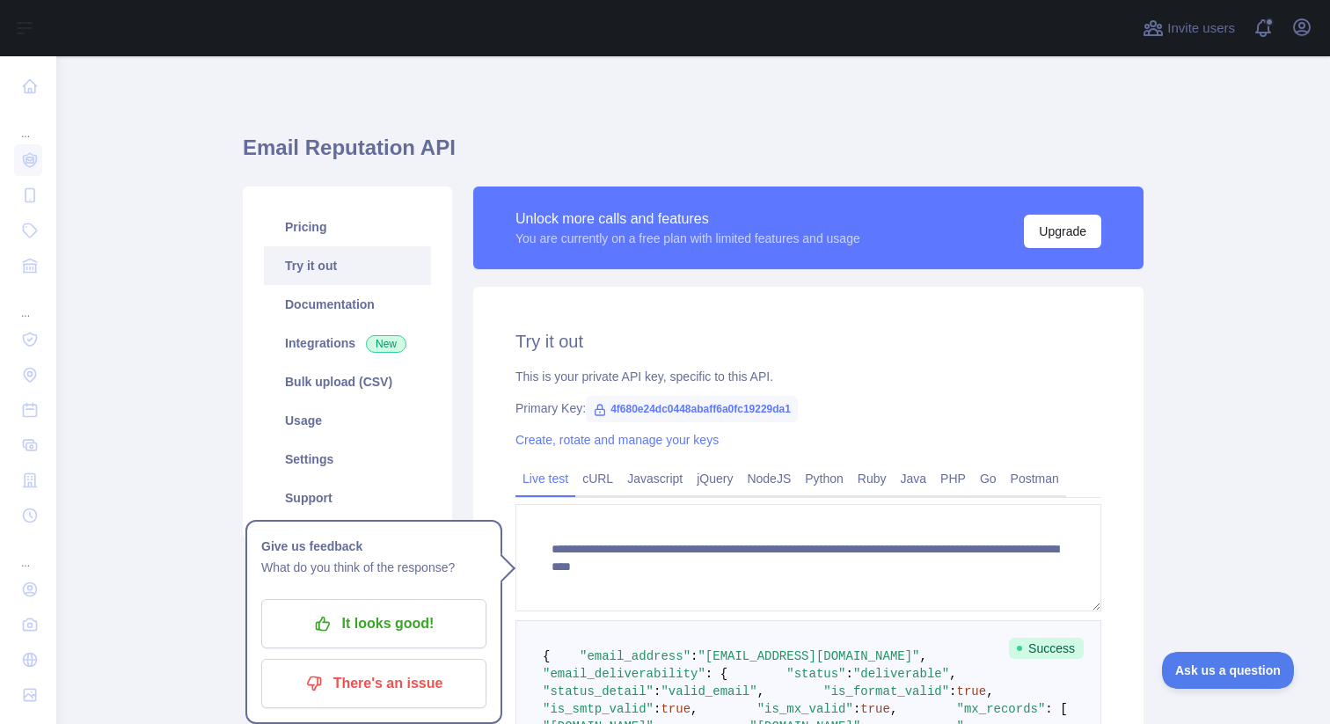
click at [769, 412] on span "4f680e24dc0448abaff6a0fc19229da1" at bounding box center [692, 409] width 212 height 26
copy span "4f680e24dc0448abaff6a0fc19229da1"
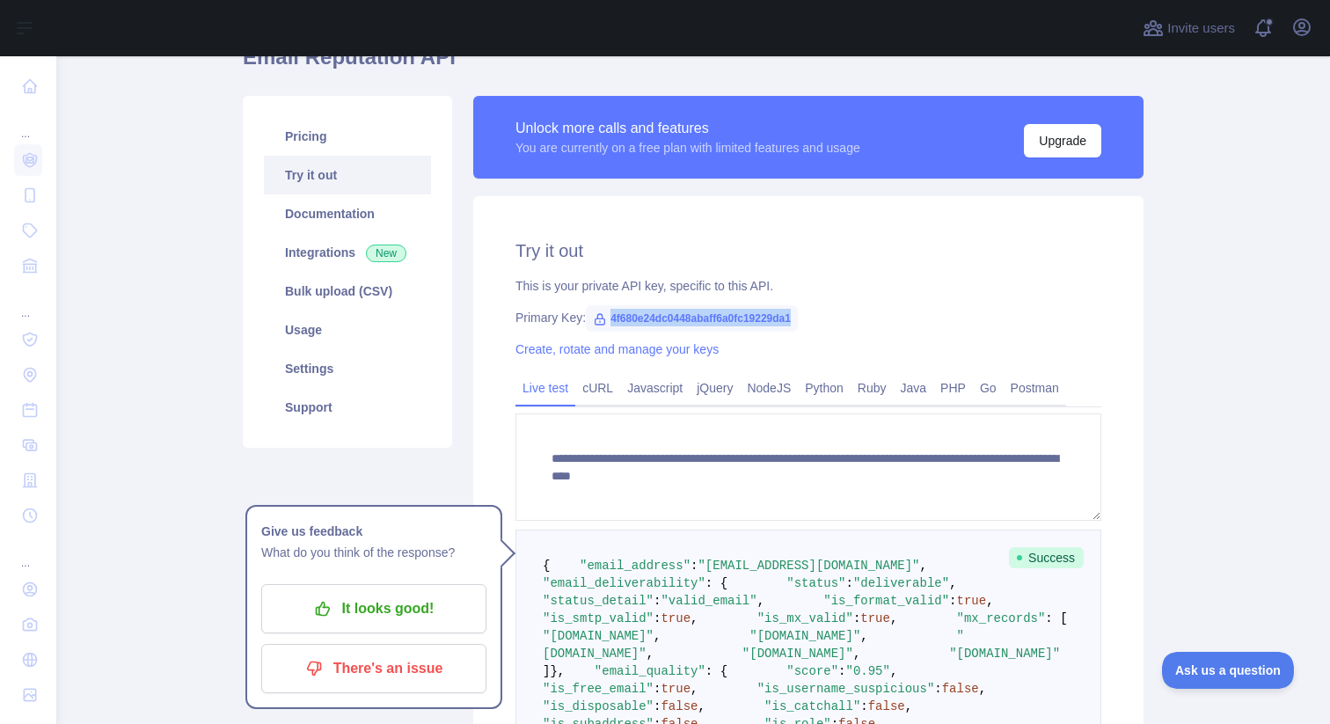
scroll to position [95, 0]
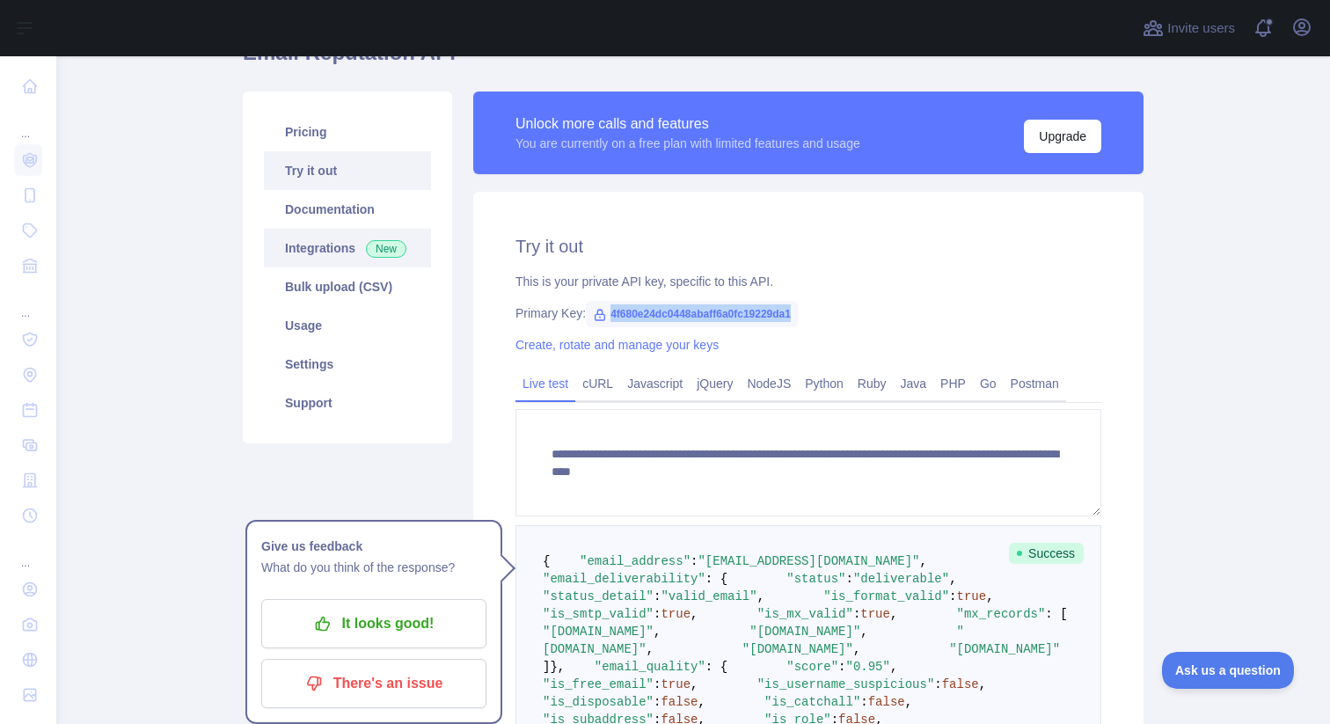
click at [356, 247] on link "Integrations New" at bounding box center [347, 248] width 167 height 39
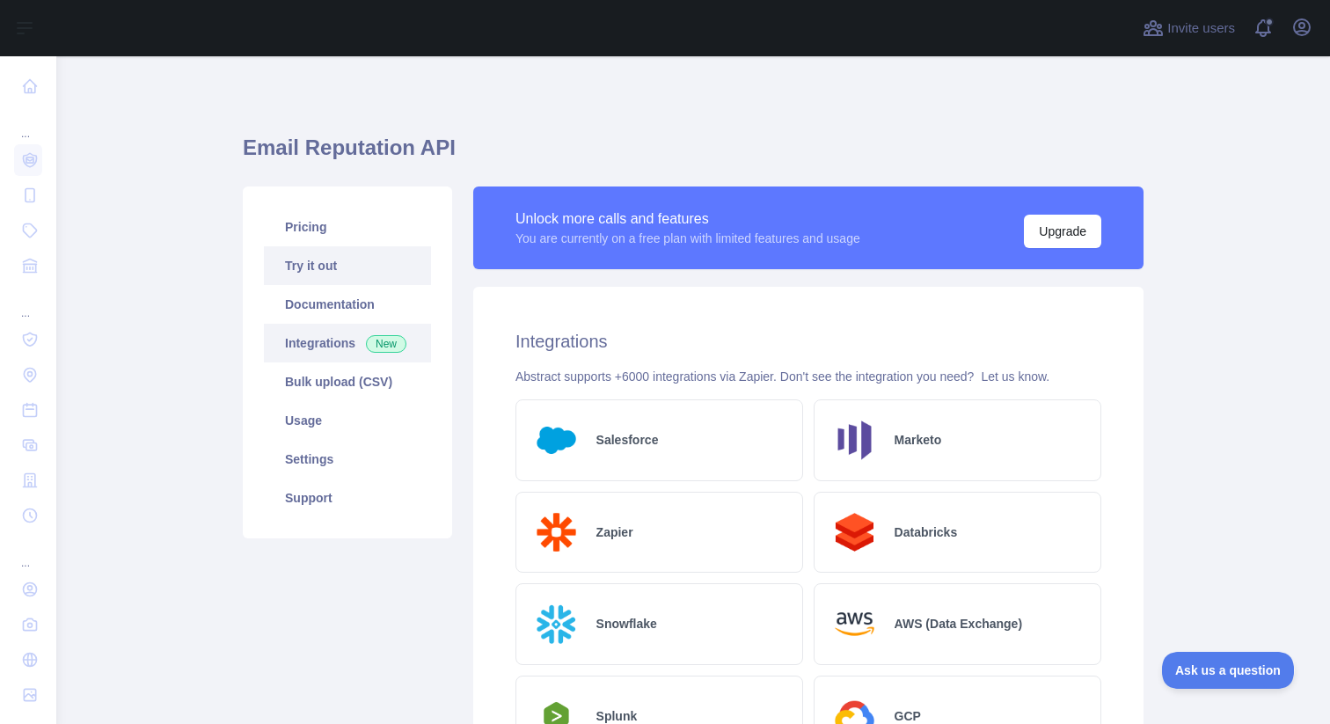
click at [371, 275] on link "Try it out" at bounding box center [347, 265] width 167 height 39
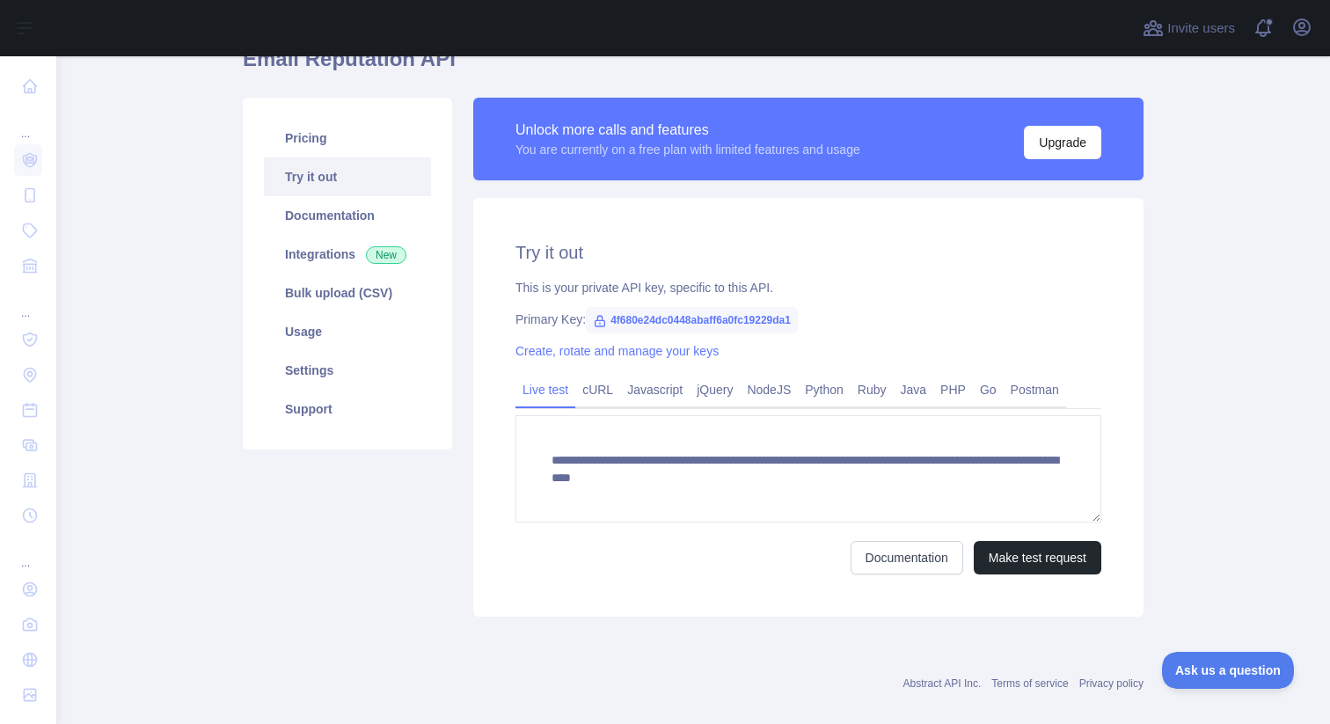
scroll to position [112, 0]
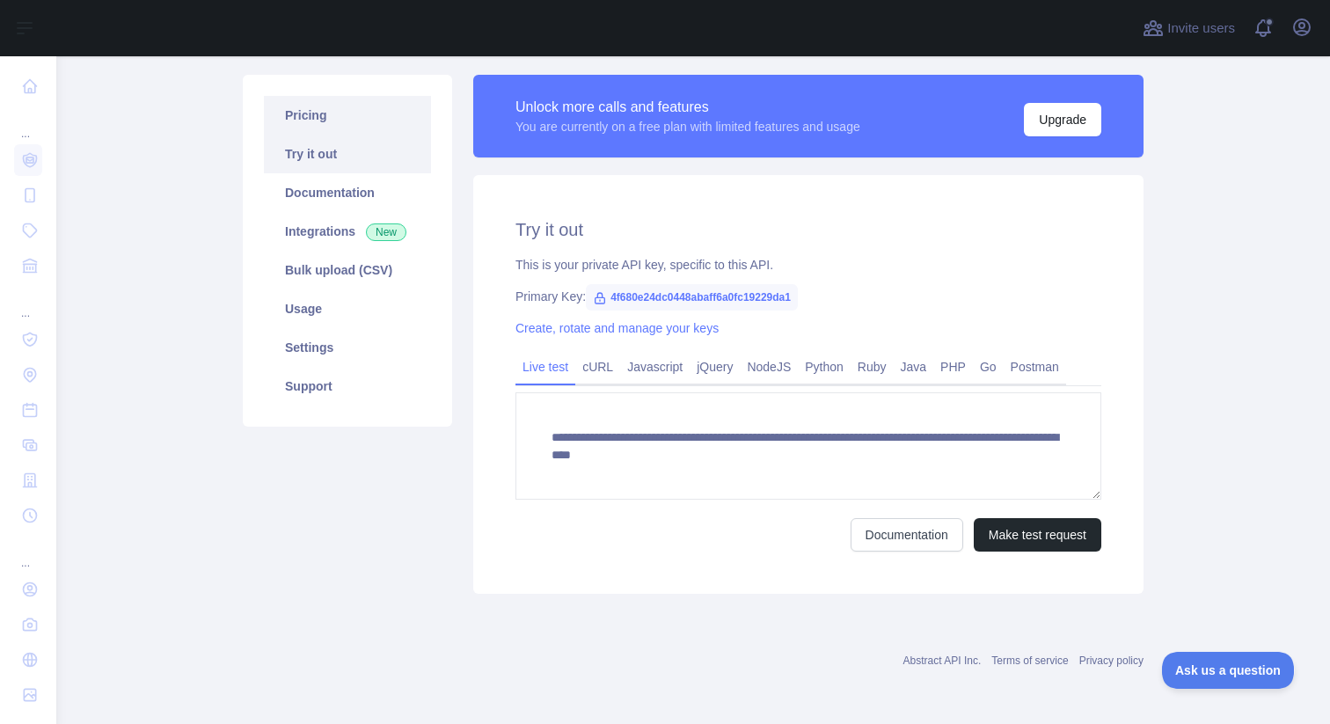
click at [394, 120] on link "Pricing" at bounding box center [347, 115] width 167 height 39
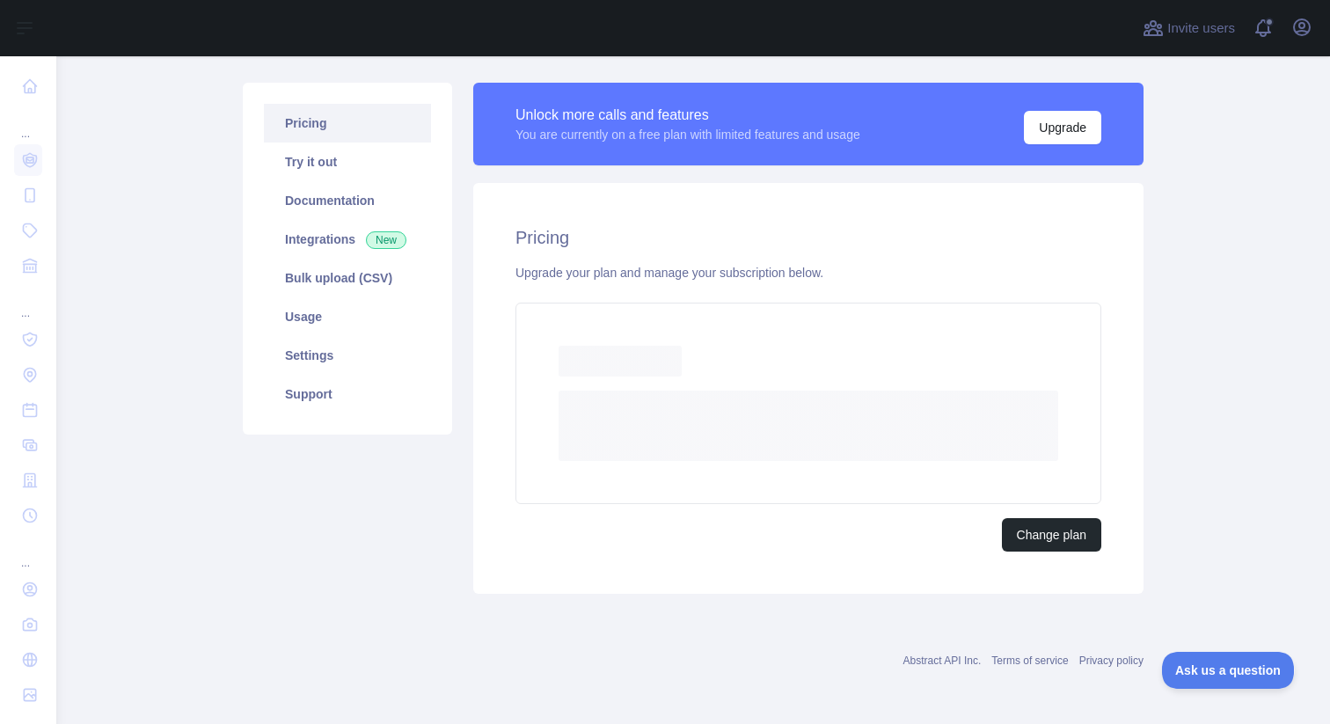
scroll to position [55, 0]
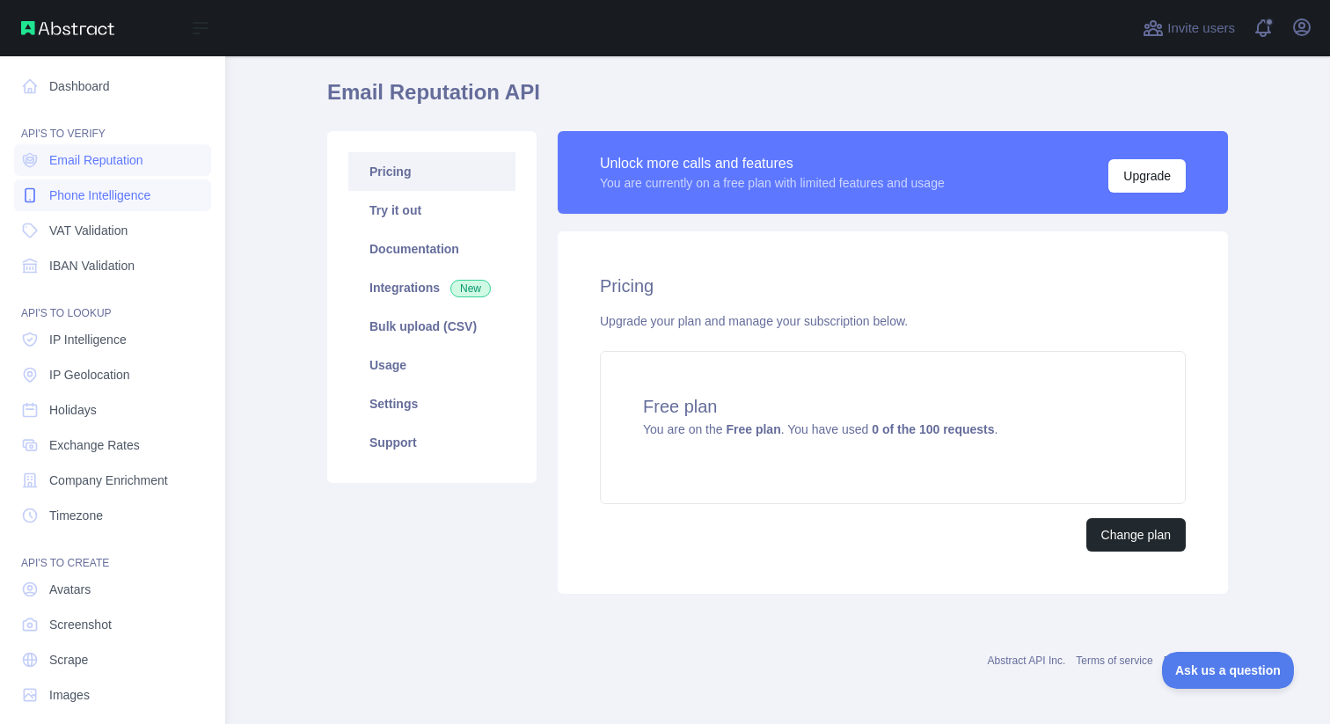
click at [124, 195] on span "Phone Intelligence" at bounding box center [99, 195] width 101 height 18
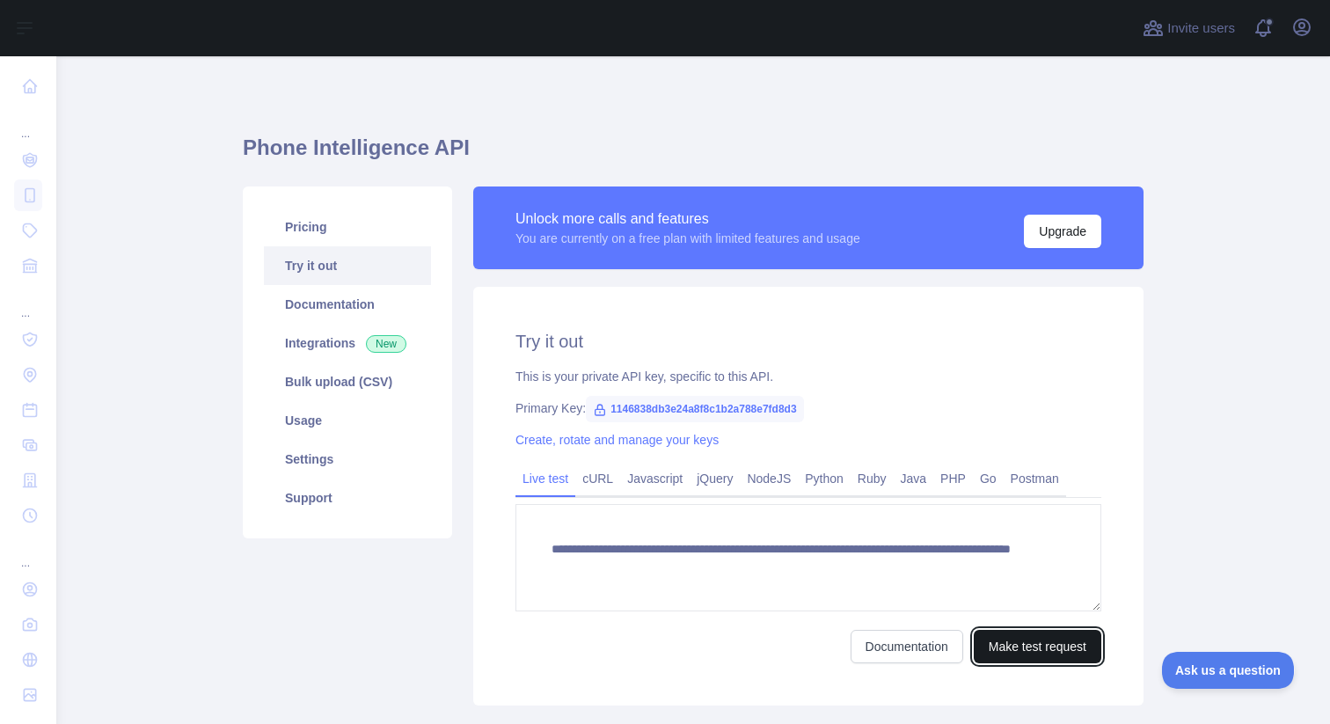
click at [1076, 643] on button "Make test request" at bounding box center [1037, 646] width 128 height 33
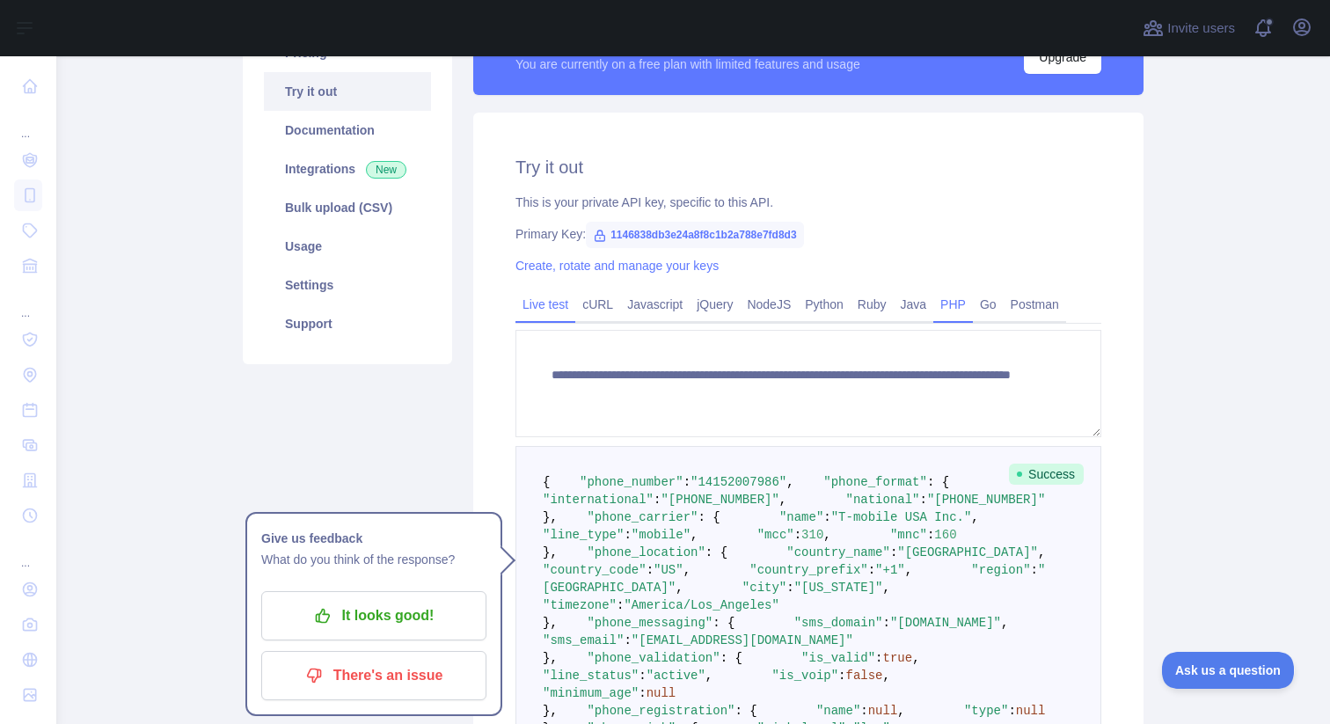
scroll to position [136, 0]
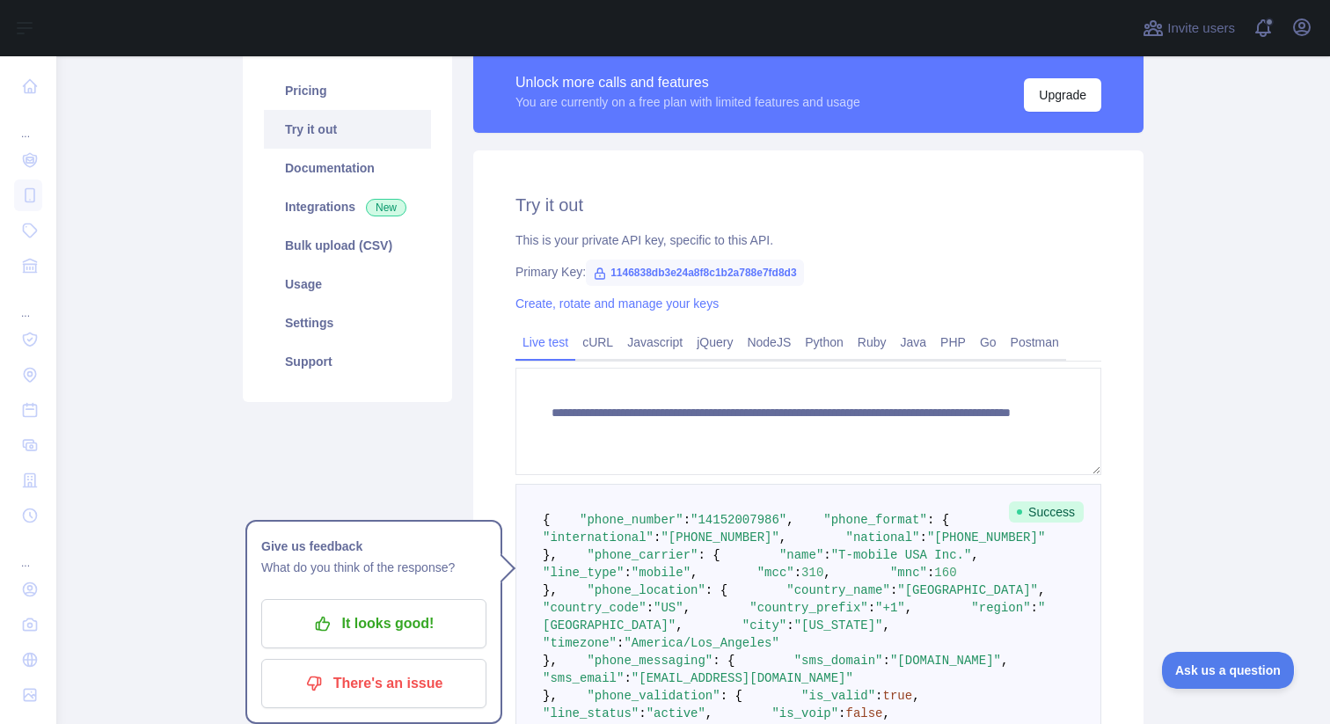
click at [783, 273] on span "1146838db3e24a8f8c1b2a788e7fd8d3" at bounding box center [695, 272] width 218 height 26
copy span "1146838db3e24a8f8c1b2a788e7fd8d3"
click at [643, 346] on link "Javascript" at bounding box center [654, 342] width 69 height 28
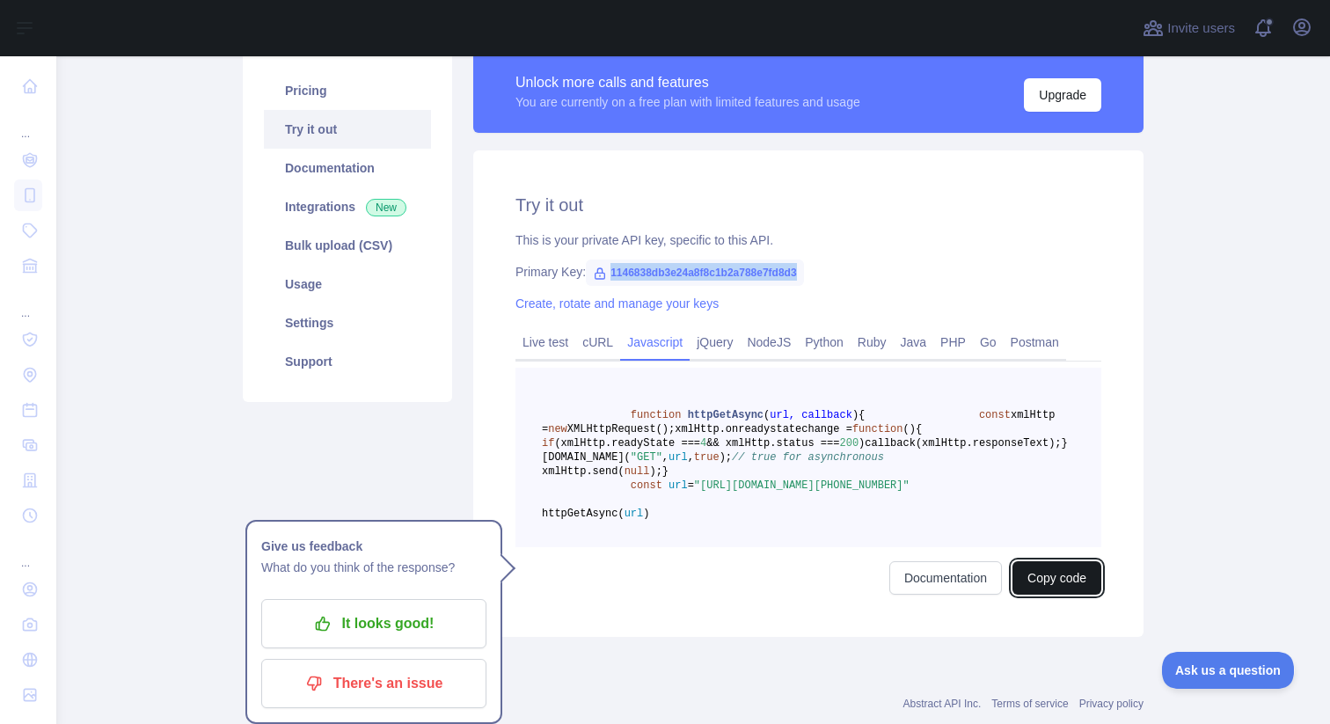
click at [1037, 594] on button "Copy code" at bounding box center [1056, 577] width 89 height 33
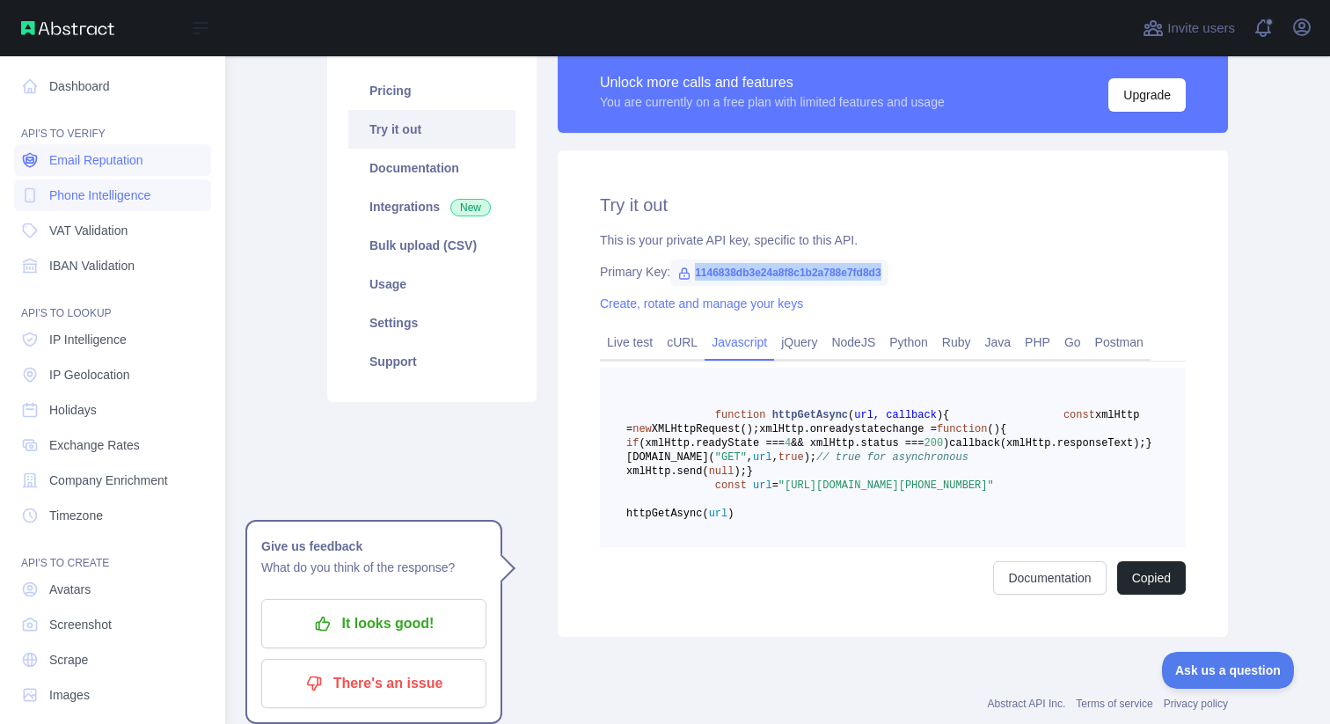
click at [79, 158] on span "Email Reputation" at bounding box center [96, 160] width 94 height 18
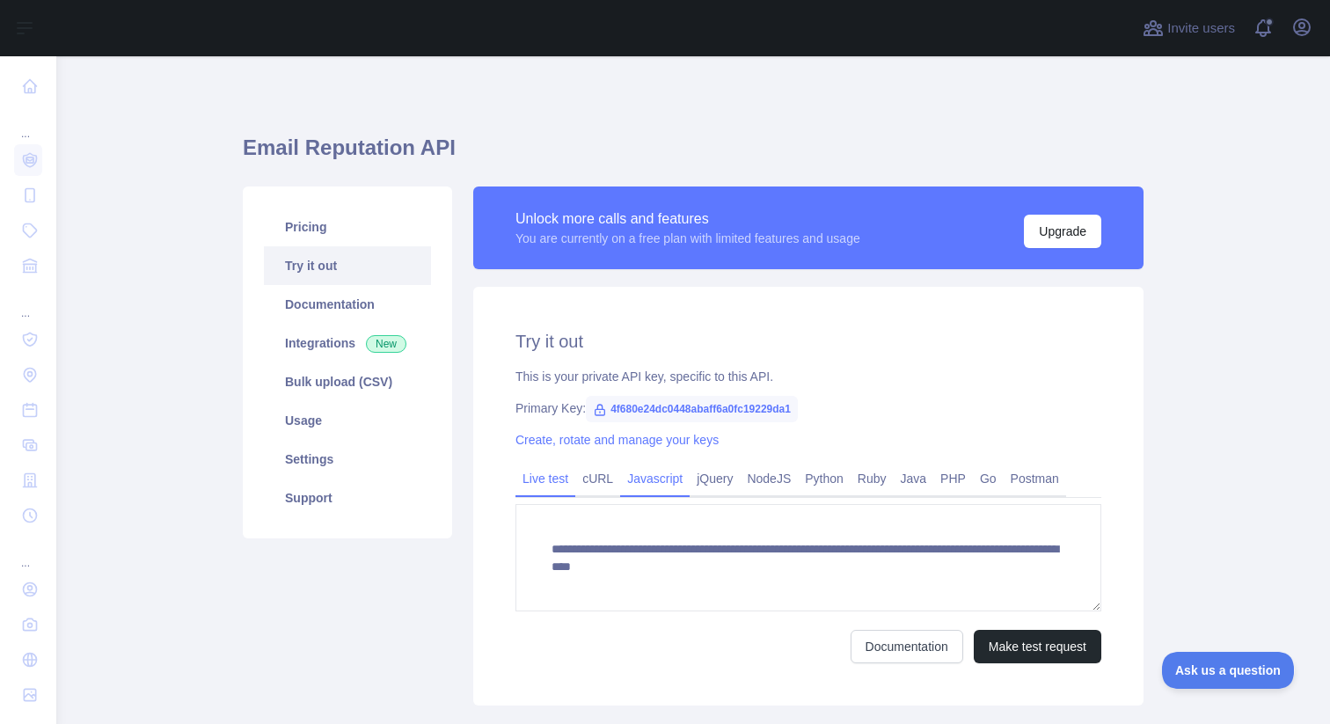
click at [674, 474] on link "Javascript" at bounding box center [654, 478] width 69 height 28
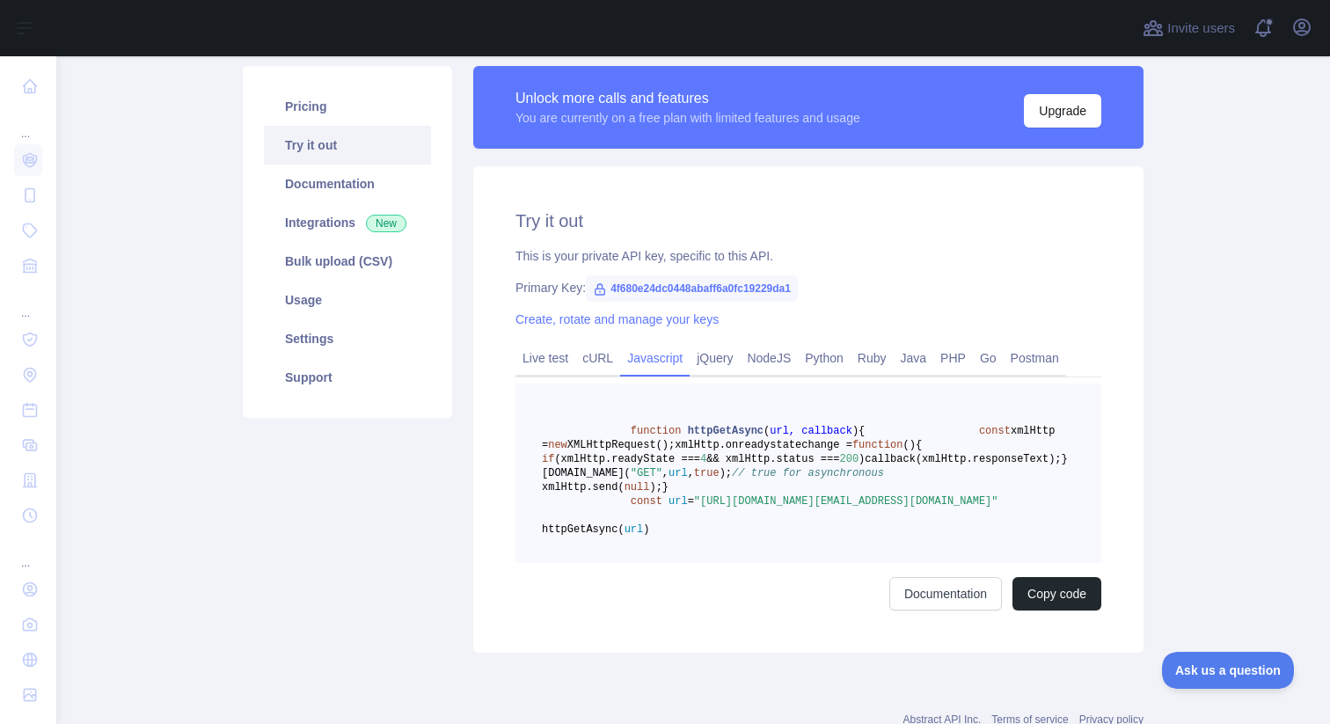
scroll to position [264, 0]
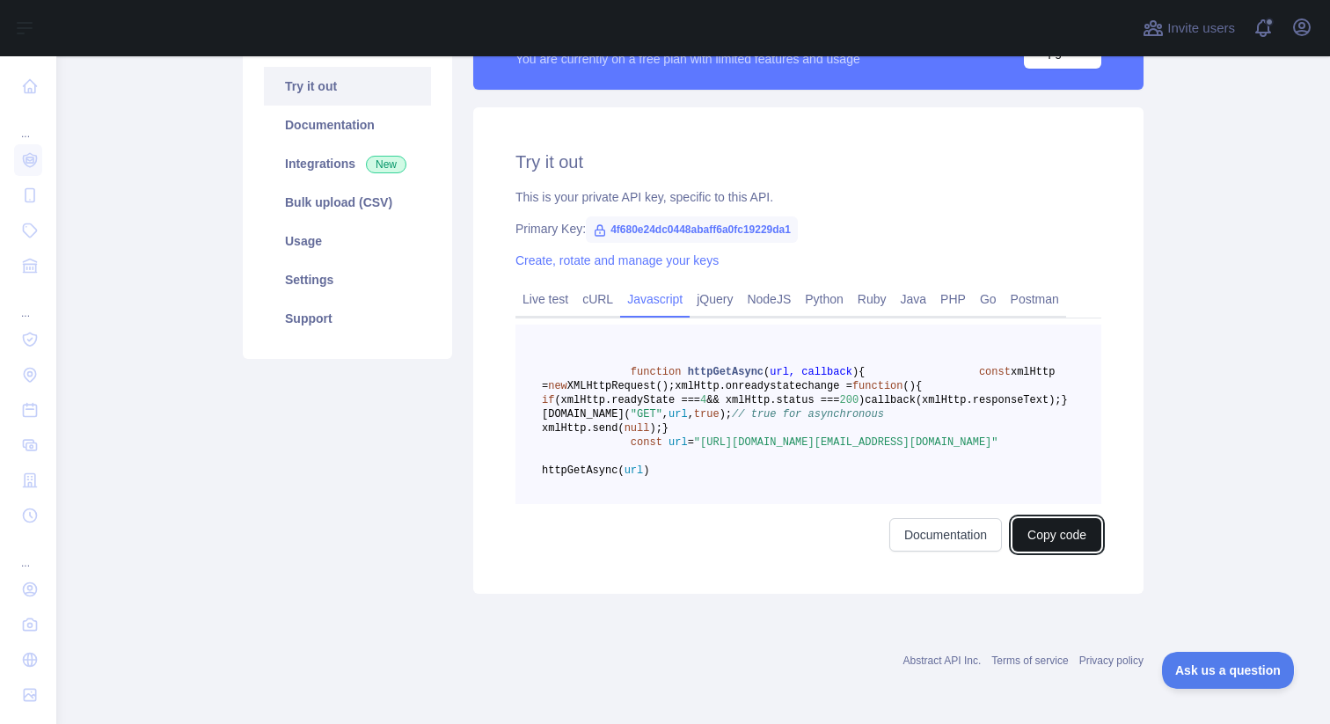
click at [1064, 542] on button "Copy code" at bounding box center [1056, 534] width 89 height 33
